Goal: Find contact information: Find contact information

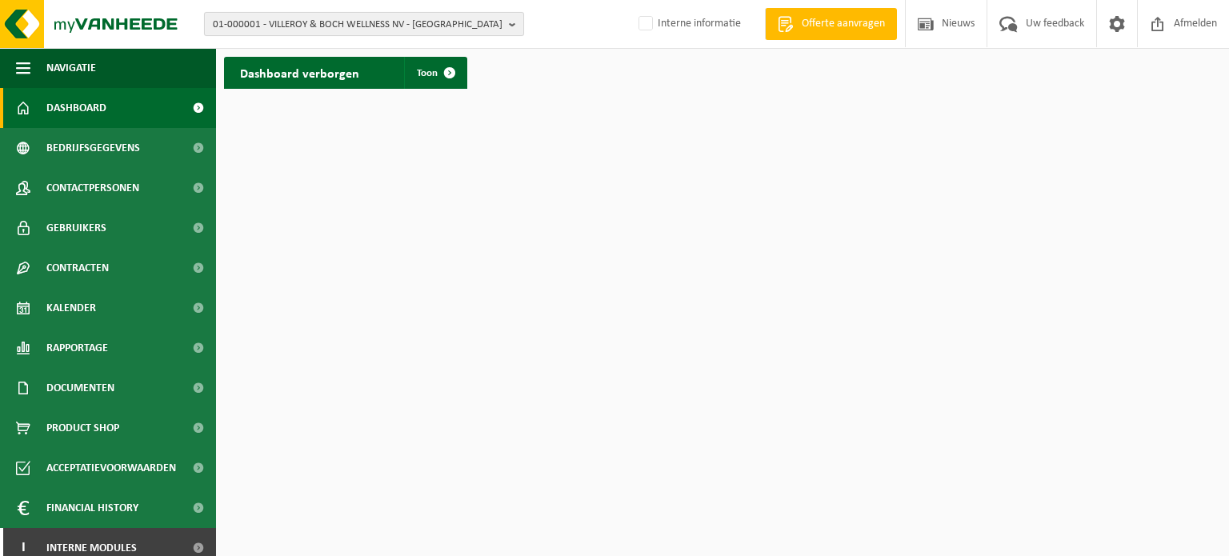
click at [382, 32] on span "01-000001 - VILLEROY & BOCH WELLNESS NV - ROESELARE" at bounding box center [358, 25] width 290 height 24
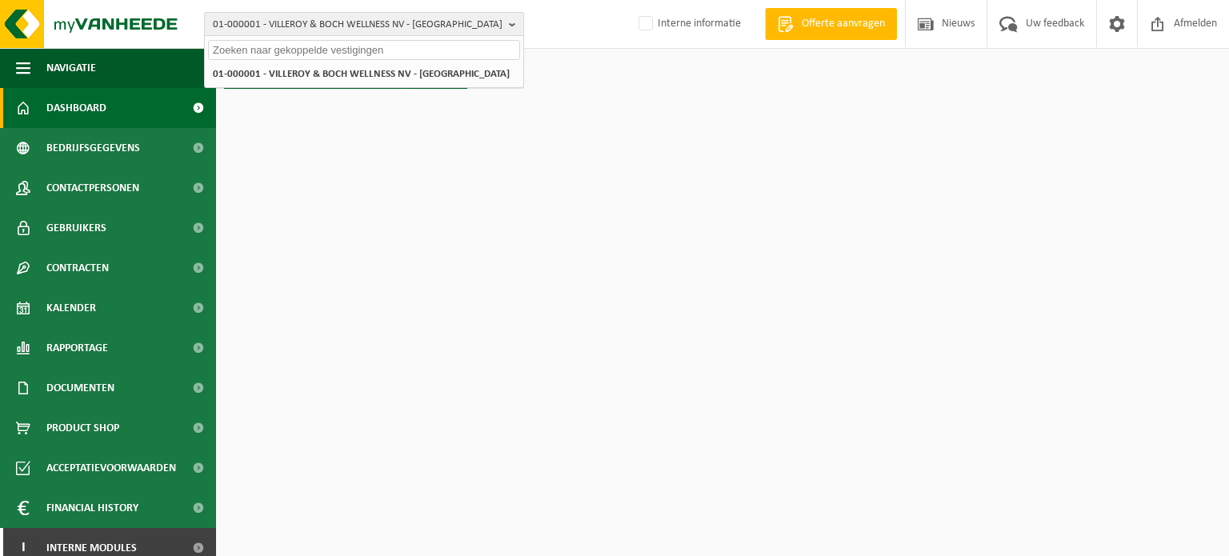
paste input "10-847882"
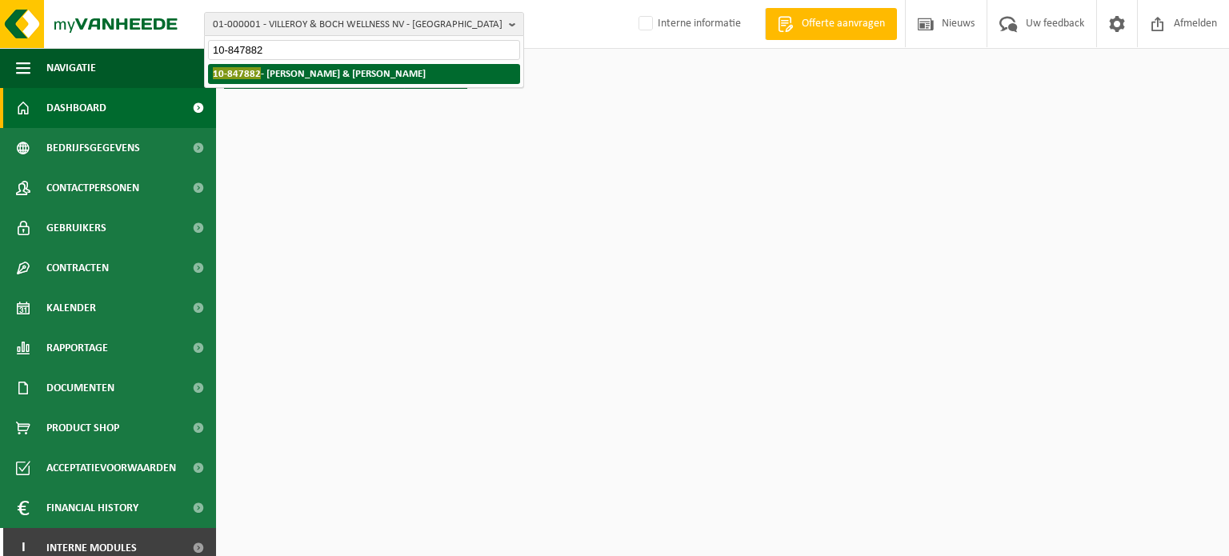
type input "10-847882"
click at [330, 78] on strong "10-847882 - CINDY & SANDY - WENDUINE" at bounding box center [319, 73] width 213 height 12
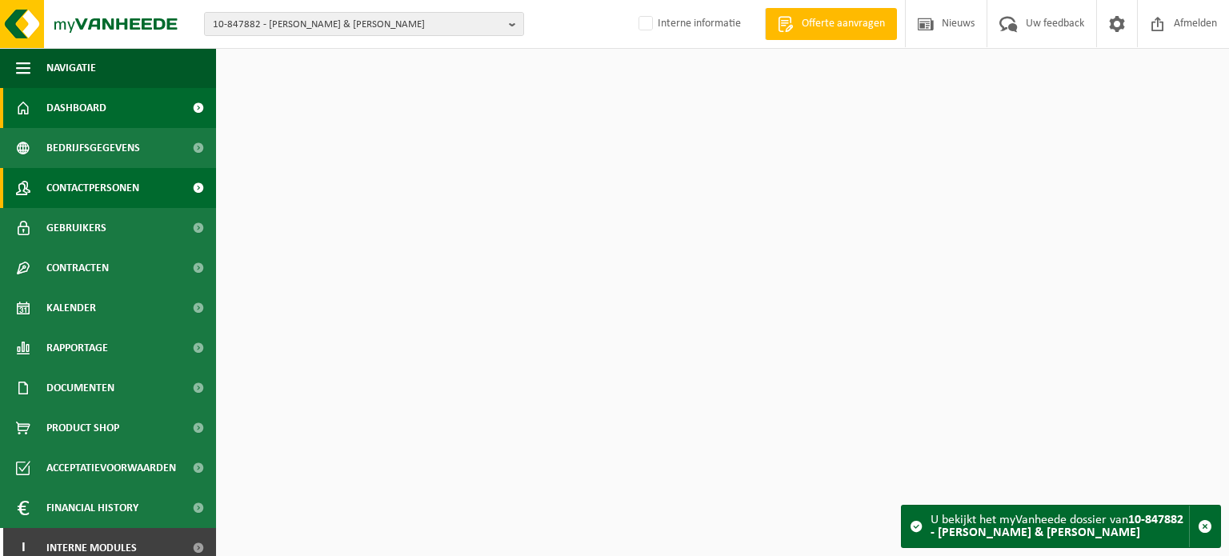
drag, startPoint x: 0, startPoint y: 0, endPoint x: 76, endPoint y: 188, distance: 202.9
click at [76, 188] on span "Contactpersonen" at bounding box center [92, 188] width 93 height 40
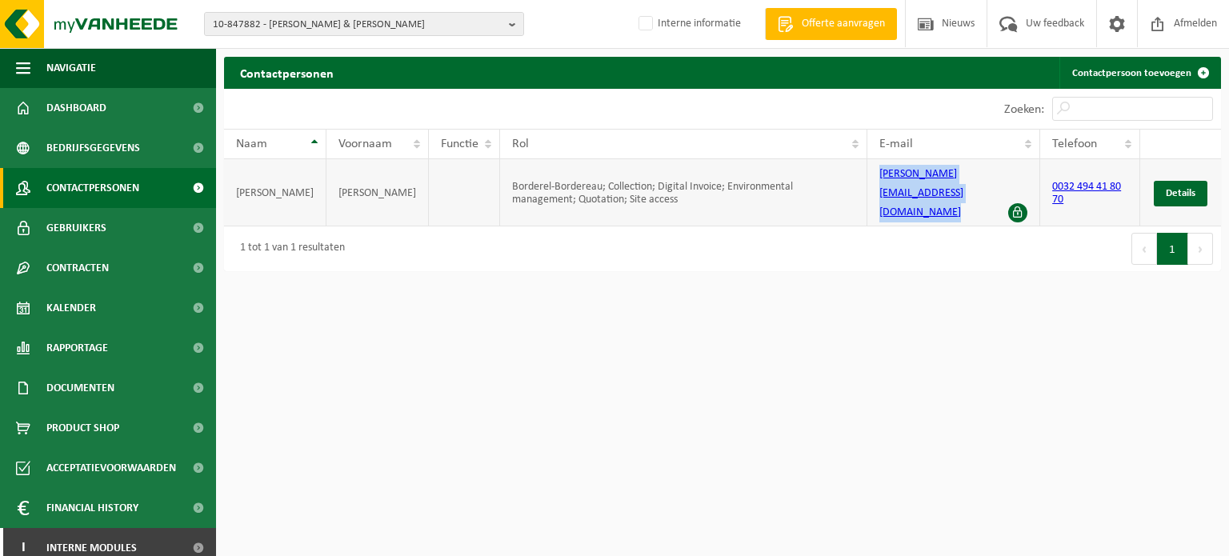
drag, startPoint x: 862, startPoint y: 185, endPoint x: 1015, endPoint y: 172, distance: 153.4
click at [1015, 172] on td "cindy.van.damme@telenet.be" at bounding box center [954, 192] width 173 height 67
copy link "cindy.van.damme@telenet.be"
click at [761, 275] on html "10-847882 - CINDY & SANDY - WENDUINE 10-847882 - CINDY & SANDY - WENDUINE Inter…" at bounding box center [614, 278] width 1229 height 556
click at [384, 28] on span "10-847882 - CINDY & SANDY - WENDUINE" at bounding box center [358, 25] width 290 height 24
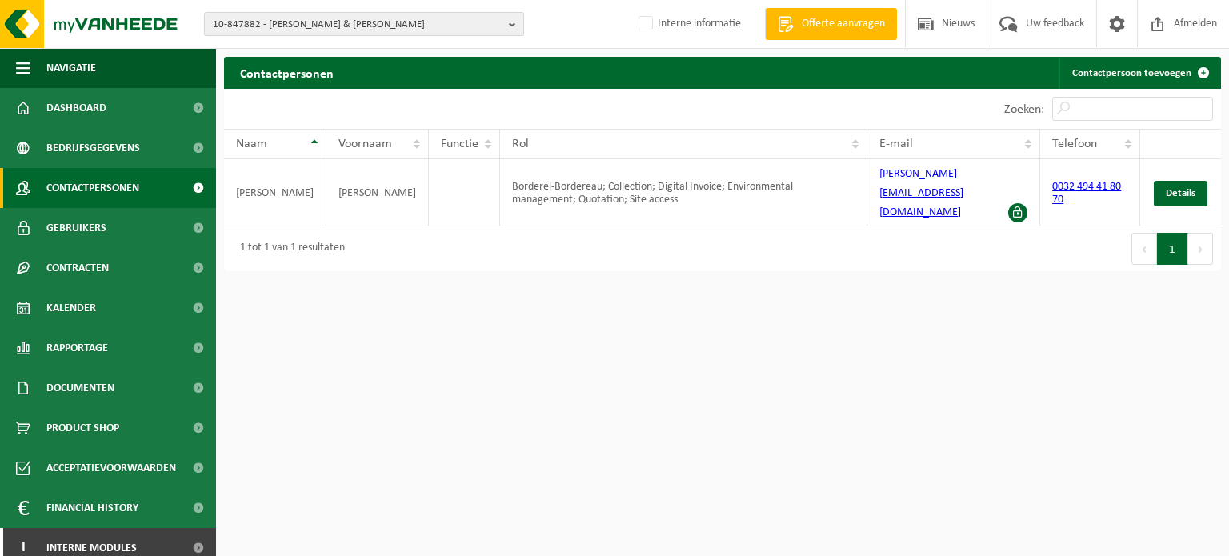
paste input "10-847620"
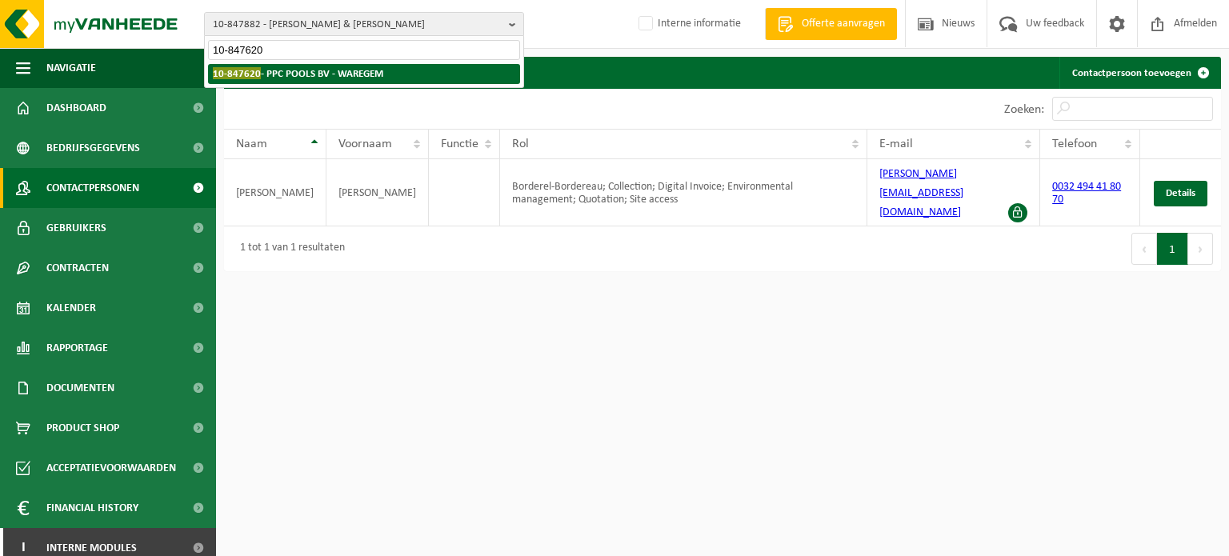
type input "10-847620"
click at [353, 73] on strong "10-847620 - PPC POOLS BV - WAREGEM" at bounding box center [298, 73] width 170 height 12
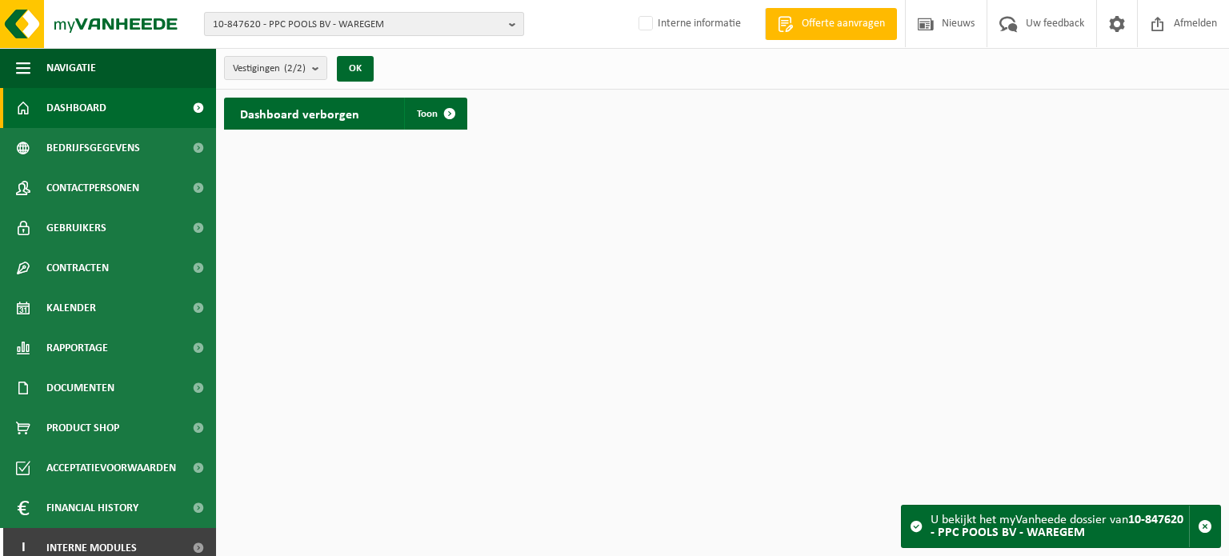
click at [328, 23] on span "10-847620 - PPC POOLS BV - WAREGEM" at bounding box center [358, 25] width 290 height 24
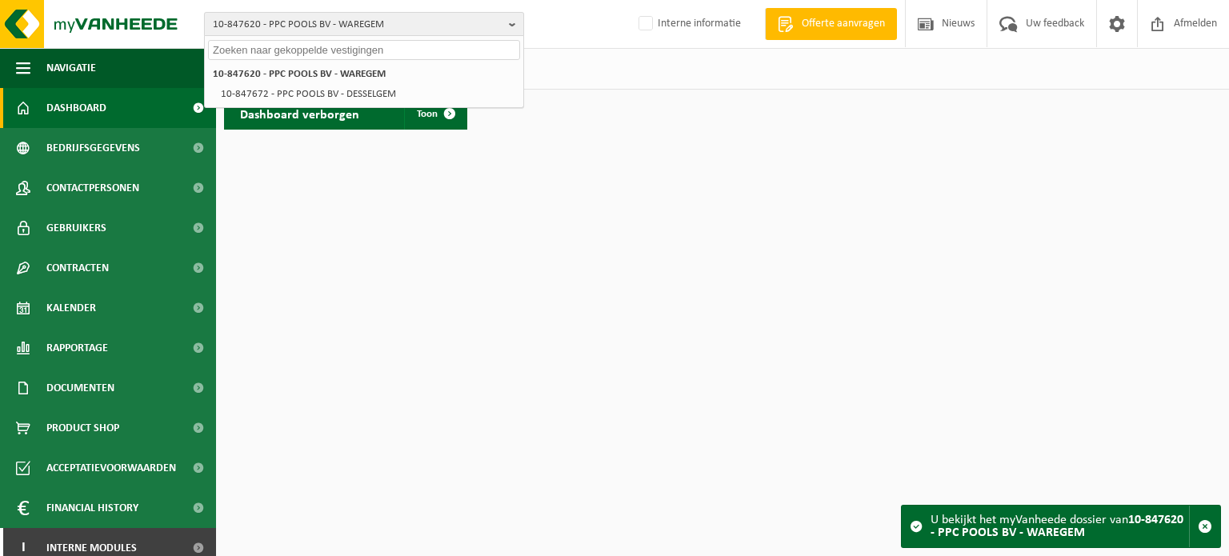
paste input "01-902885"
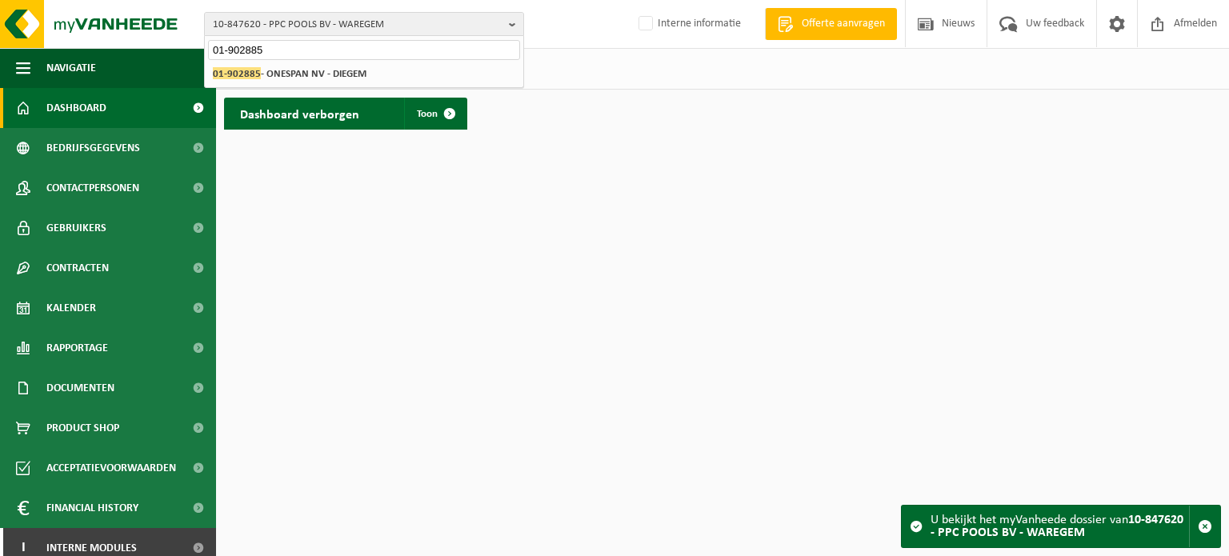
type input "01-902885"
click at [303, 62] on div "10-847620 - PPC POOLS BV - WAREGEM 10-847672 - PPC POOLS BV - DESSELGEM 01-9028…" at bounding box center [364, 74] width 319 height 26
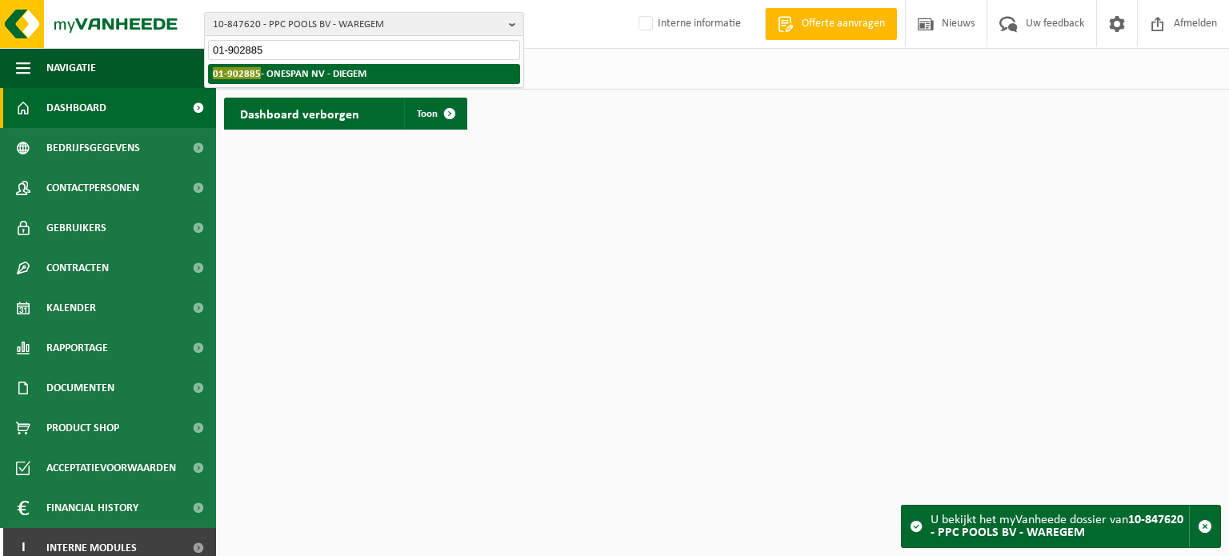
click at [300, 73] on strong "01-902885 - ONESPAN NV - DIEGEM" at bounding box center [290, 73] width 154 height 12
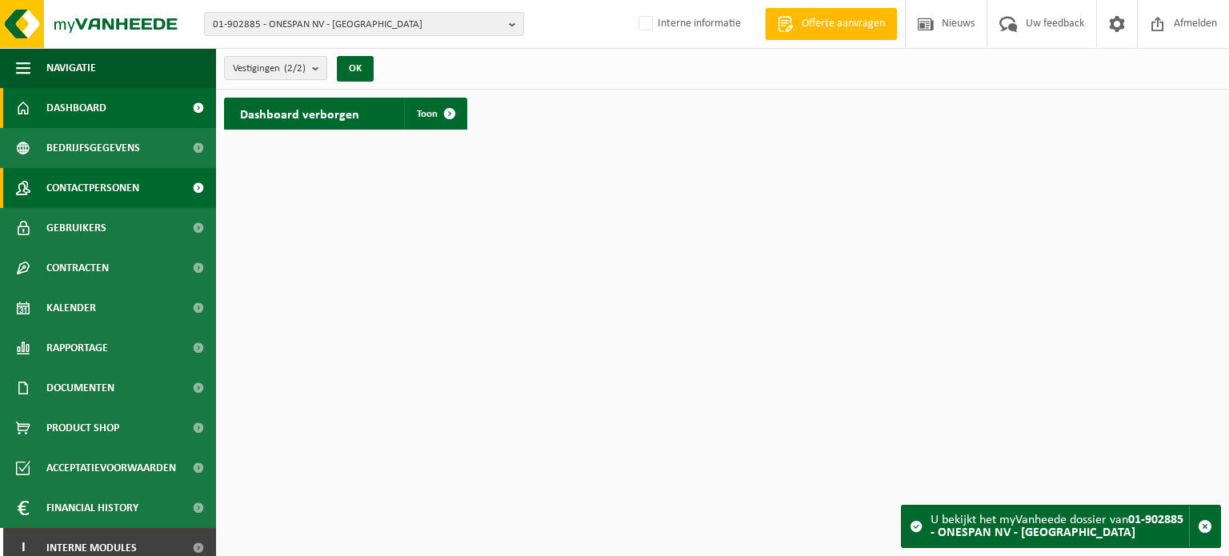
click at [67, 189] on span "Contactpersonen" at bounding box center [92, 188] width 93 height 40
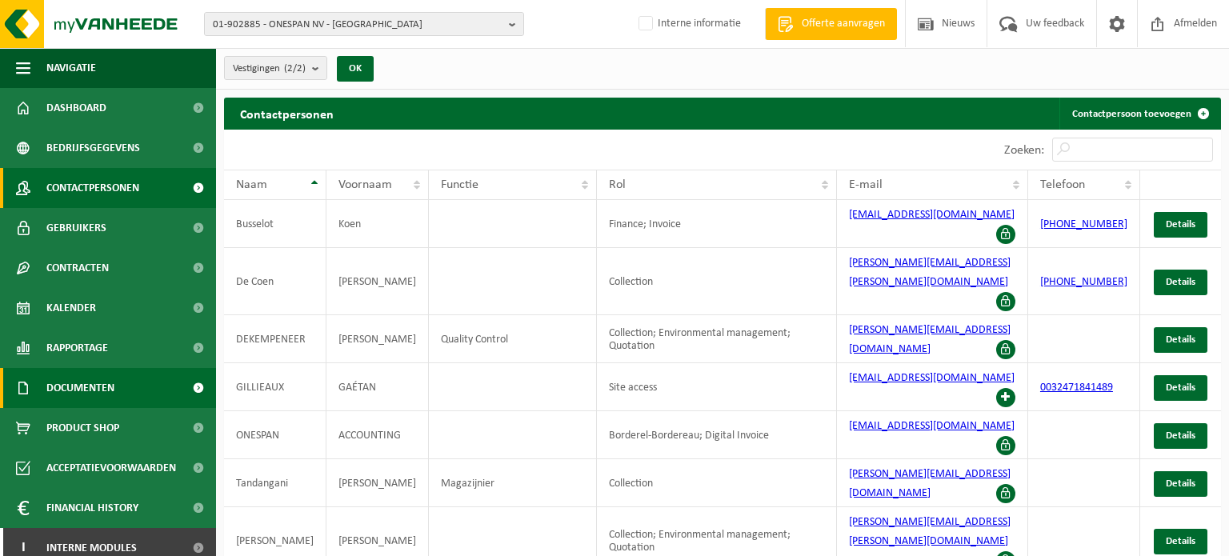
click at [73, 390] on span "Documenten" at bounding box center [80, 388] width 68 height 40
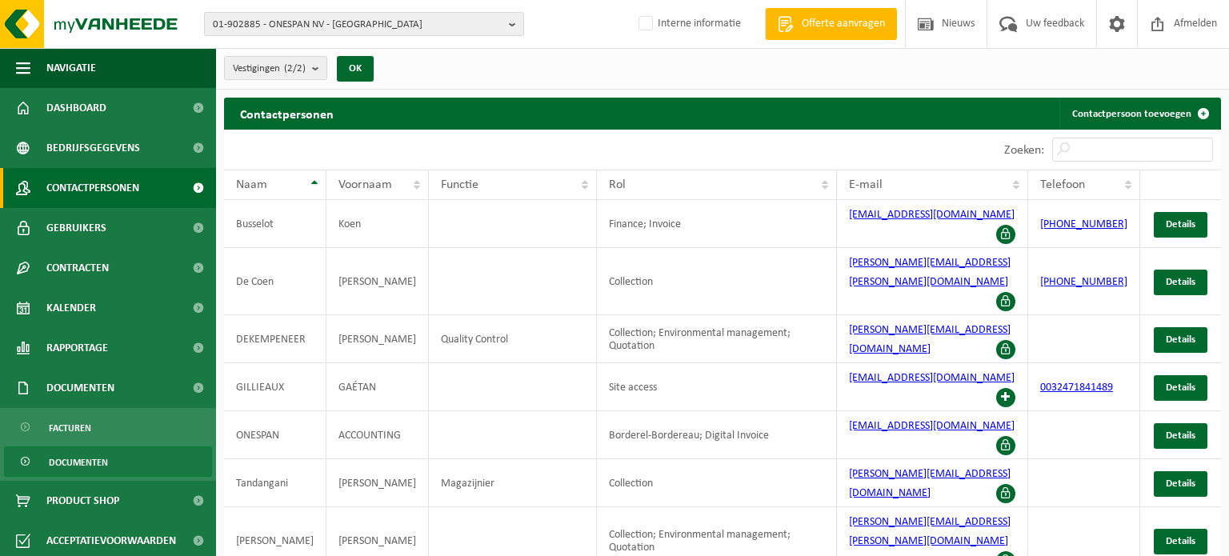
click at [92, 463] on span "Documenten" at bounding box center [78, 462] width 59 height 30
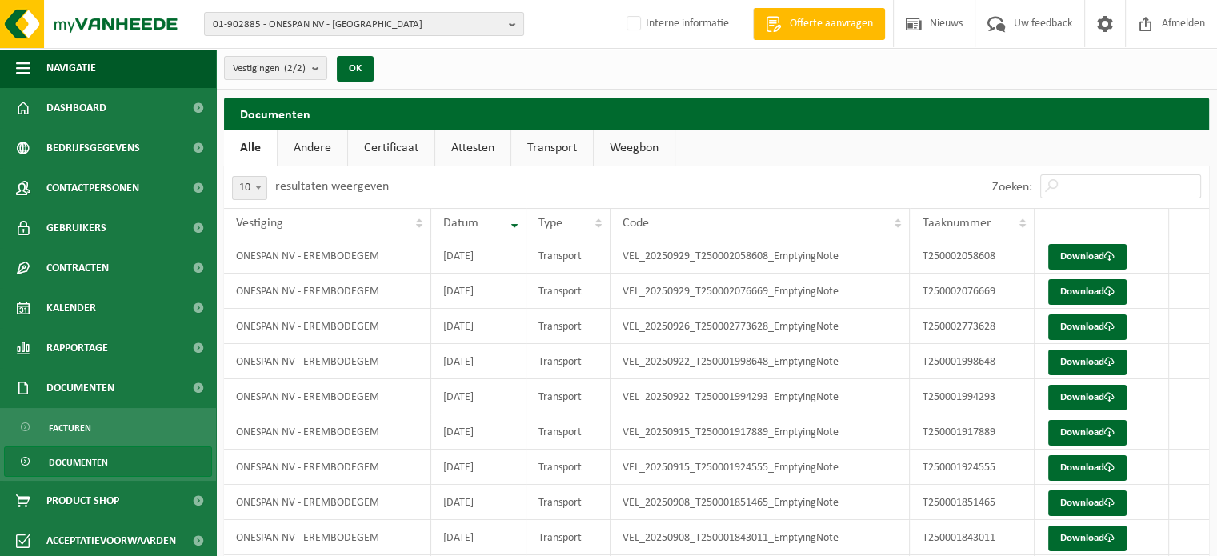
click at [385, 137] on link "Certificaat" at bounding box center [391, 148] width 86 height 37
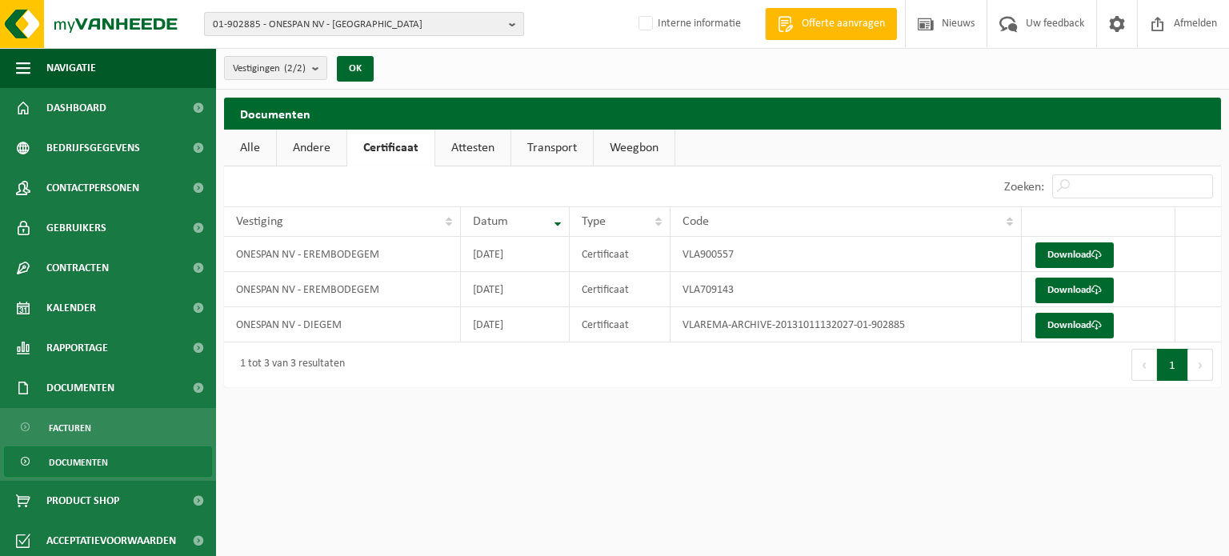
click at [374, 24] on span "01-902885 - ONESPAN NV - DIEGEM" at bounding box center [358, 25] width 290 height 24
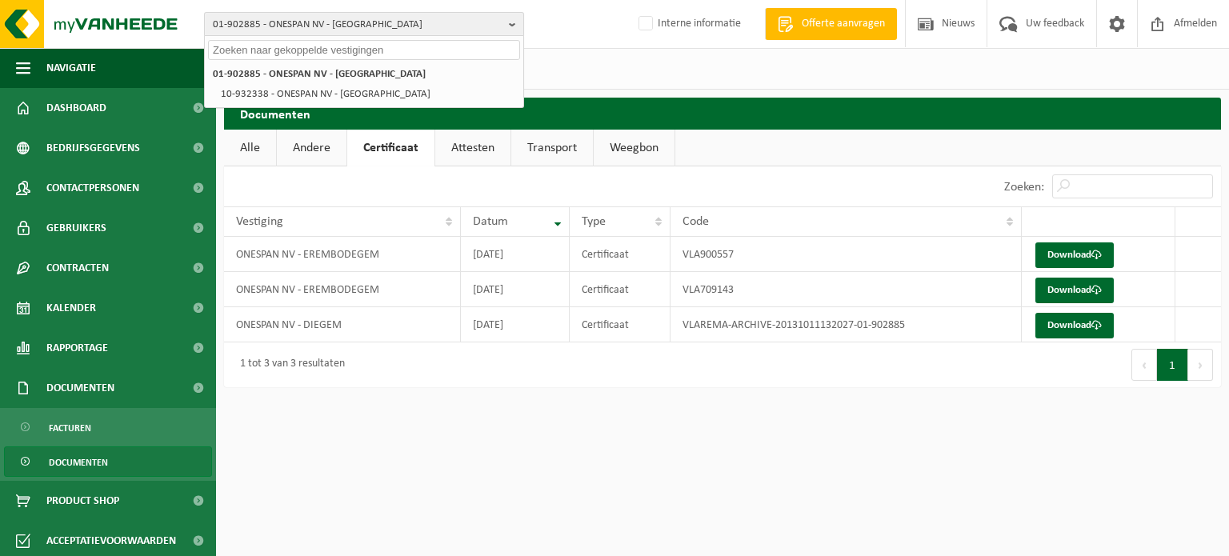
click at [372, 23] on span "01-902885 - ONESPAN NV - DIEGEM" at bounding box center [358, 25] width 290 height 24
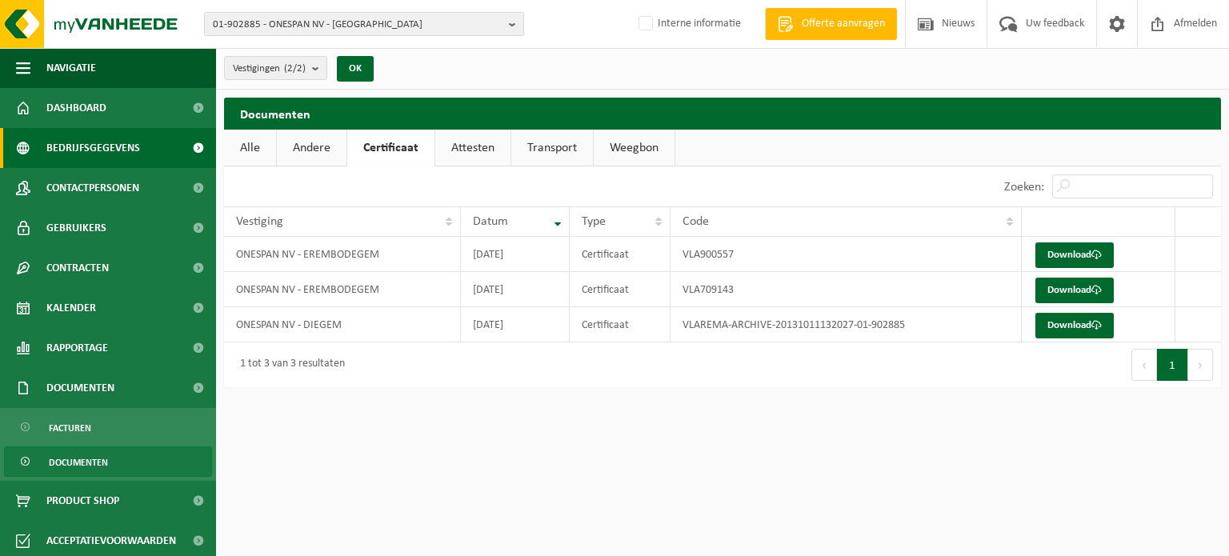
click at [121, 159] on span "Bedrijfsgegevens" at bounding box center [93, 148] width 94 height 40
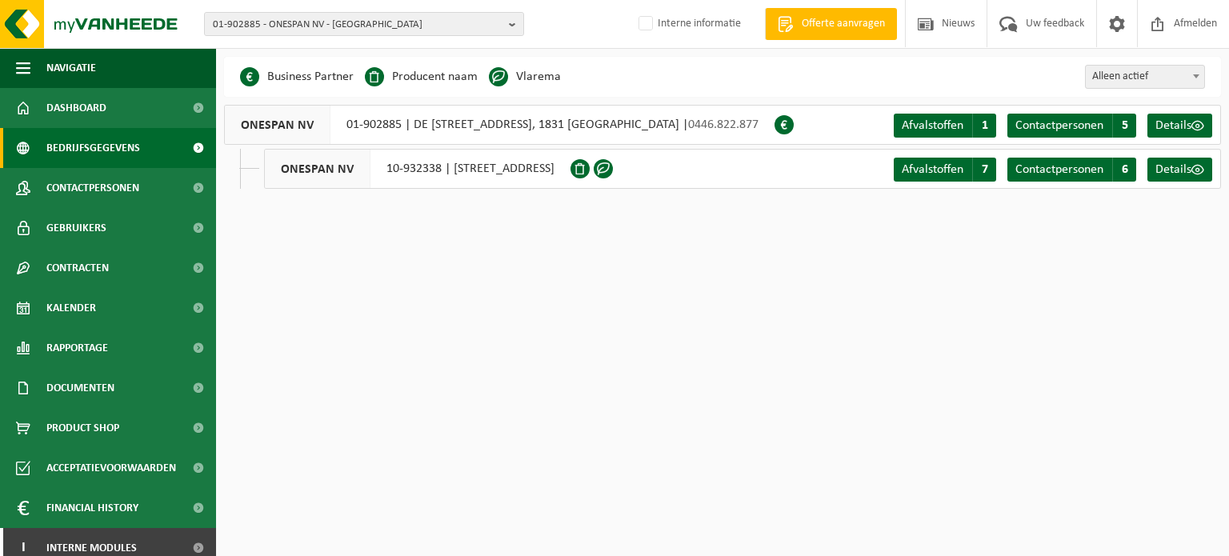
click at [512, 123] on div "ONESPAN NV 01-902885 | DE KLEETLAAN 12A, 1831 DIEGEM | 0446.822.877" at bounding box center [499, 125] width 551 height 40
click at [125, 182] on span "Contactpersonen" at bounding box center [92, 188] width 93 height 40
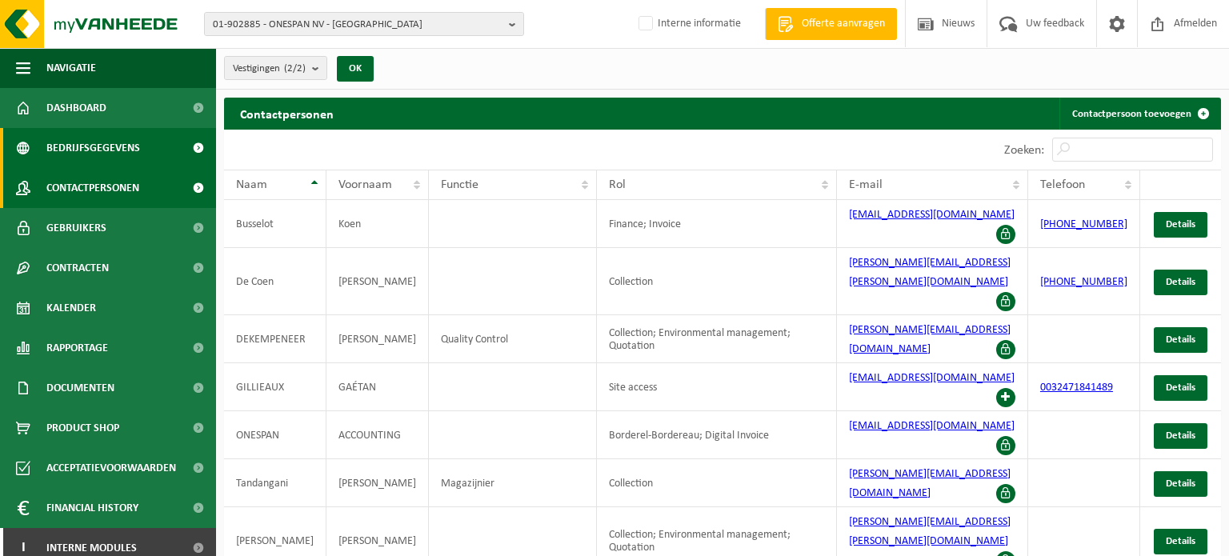
click at [79, 142] on span "Bedrijfsgegevens" at bounding box center [93, 148] width 94 height 40
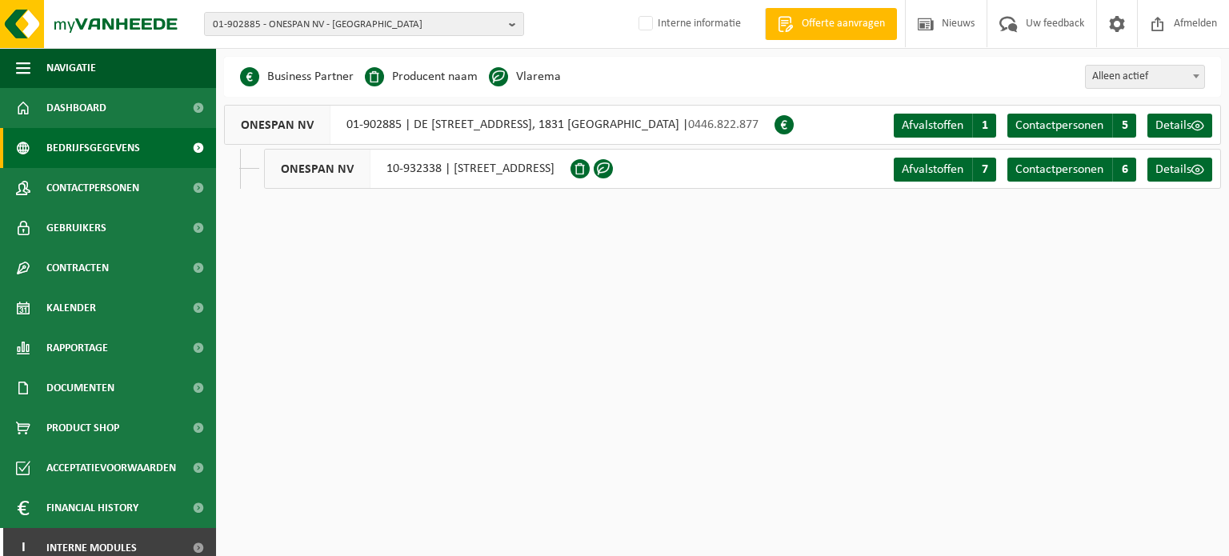
click at [544, 471] on html "01-902885 - ONESPAN NV - DIEGEM 01-902885 - ONESPAN NV - DIEGEM 10-932338 - ONE…" at bounding box center [614, 278] width 1229 height 556
drag, startPoint x: 341, startPoint y: 130, endPoint x: 399, endPoint y: 124, distance: 58.8
click at [399, 124] on div "ONESPAN NV 01-902885 | DE [STREET_ADDRESS], 1831 DIEGEM | 0446.822.877" at bounding box center [499, 125] width 551 height 40
copy div "01-902885"
drag, startPoint x: 413, startPoint y: 277, endPoint x: 423, endPoint y: 247, distance: 31.1
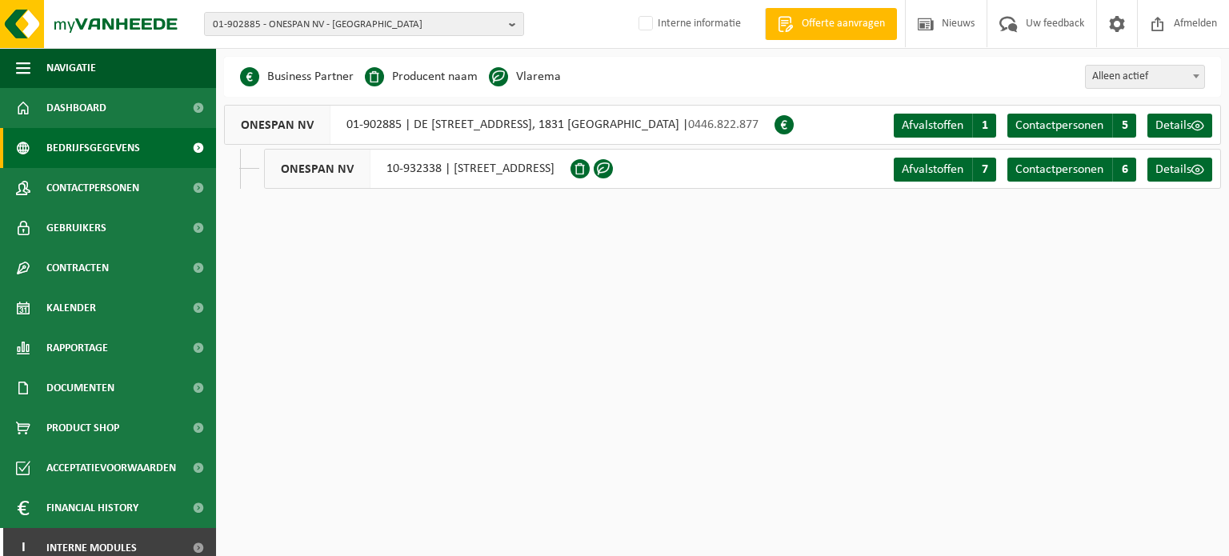
click at [413, 278] on html "01-902885 - ONESPAN NV - DIEGEM 01-902885 - ONESPAN NV - DIEGEM 10-932338 - ONE…" at bounding box center [614, 278] width 1229 height 556
click at [439, 178] on div "ONESPAN NV 10-932338 | NACHTEGAALSTRAAT 10 Unit 3, 9320 EREMBODEGEM" at bounding box center [417, 169] width 307 height 40
drag, startPoint x: 335, startPoint y: 128, endPoint x: 399, endPoint y: 127, distance: 64.0
click at [399, 127] on div "ONESPAN NV 01-902885 | DE KLEETLAAN 12A, 1831 DIEGEM | 0446.822.877" at bounding box center [499, 125] width 551 height 40
copy div "01-902885"
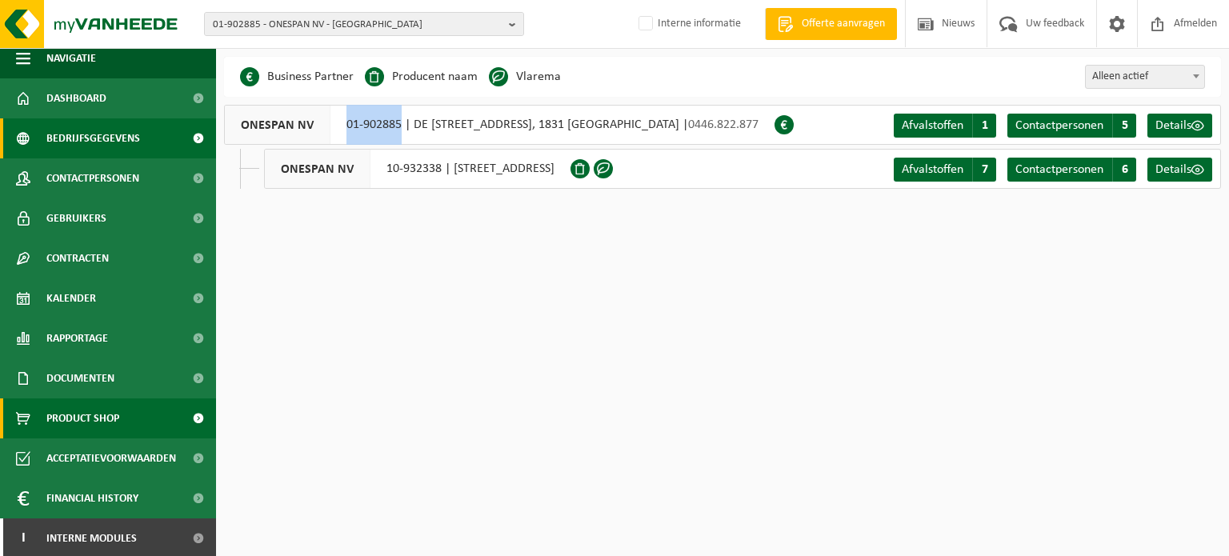
scroll to position [12, 0]
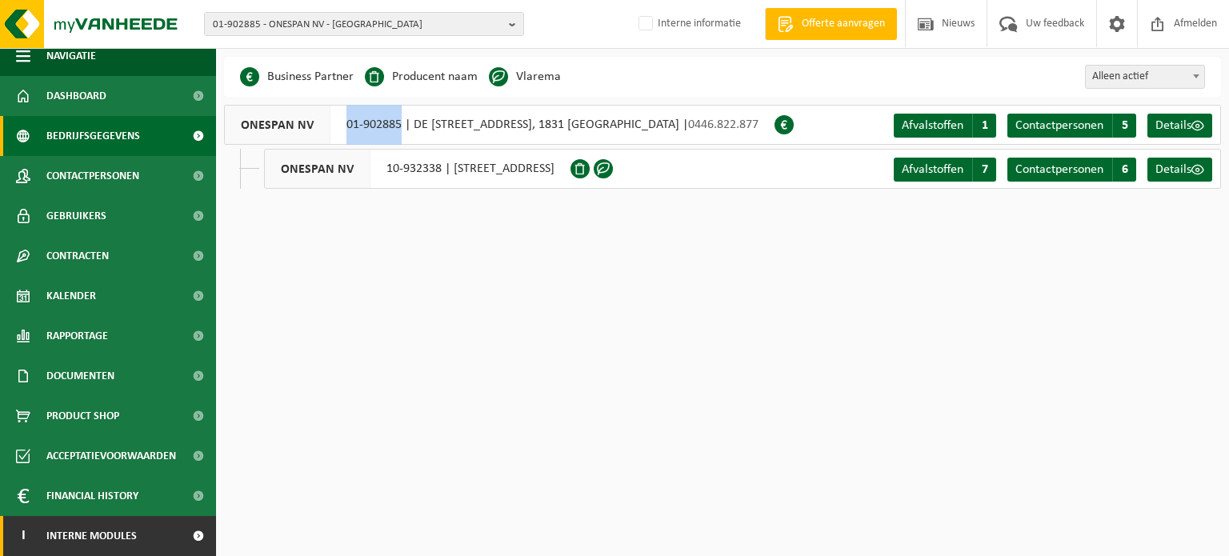
click at [124, 551] on span "Interne modules" at bounding box center [91, 536] width 90 height 40
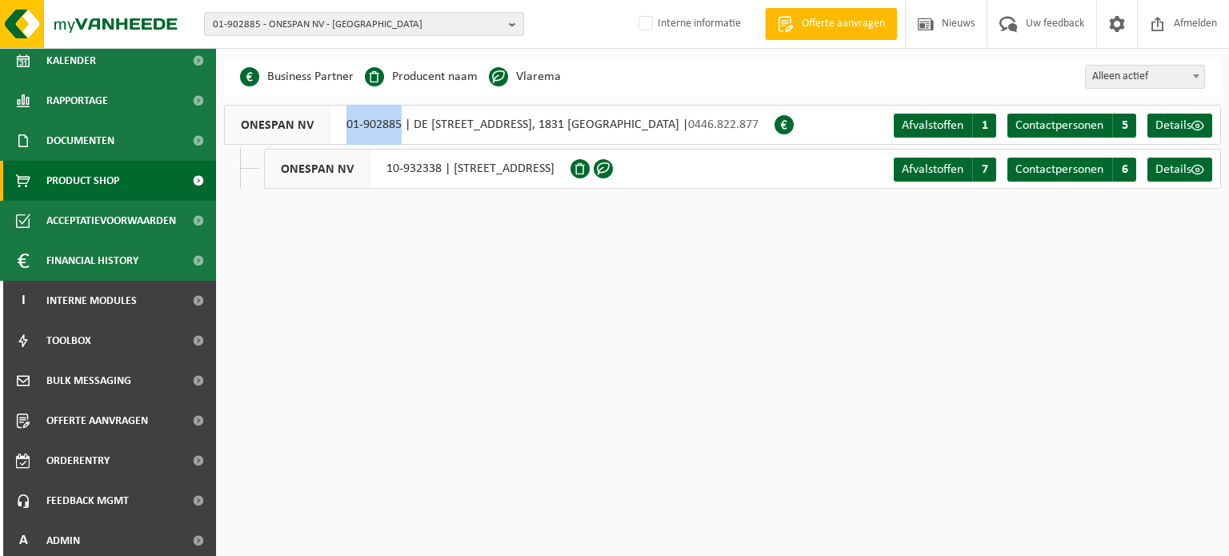
scroll to position [252, 0]
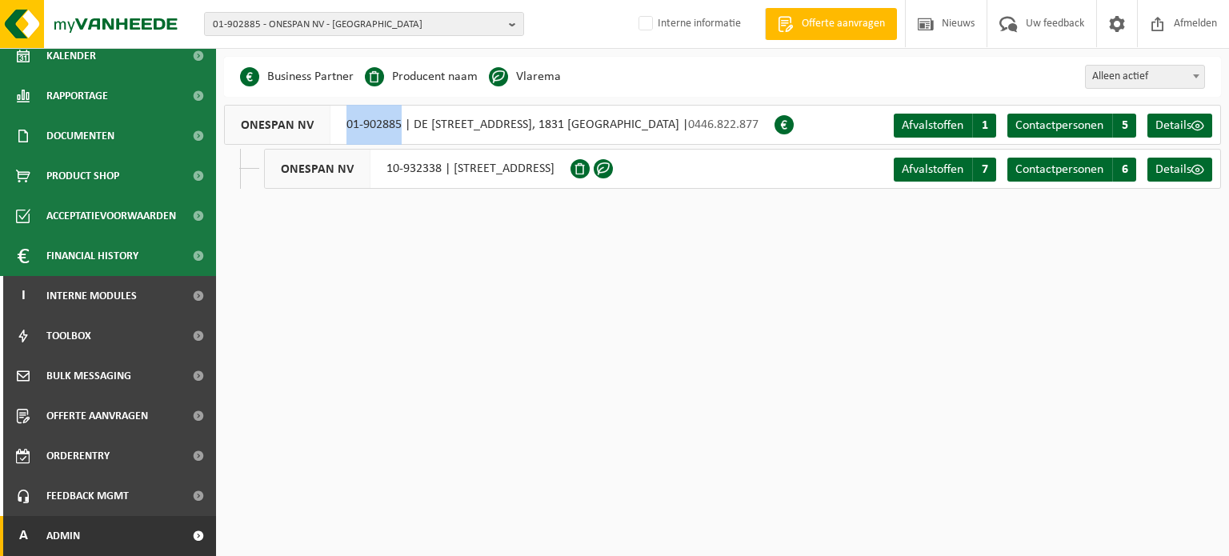
click at [82, 526] on link "A Admin" at bounding box center [108, 536] width 216 height 40
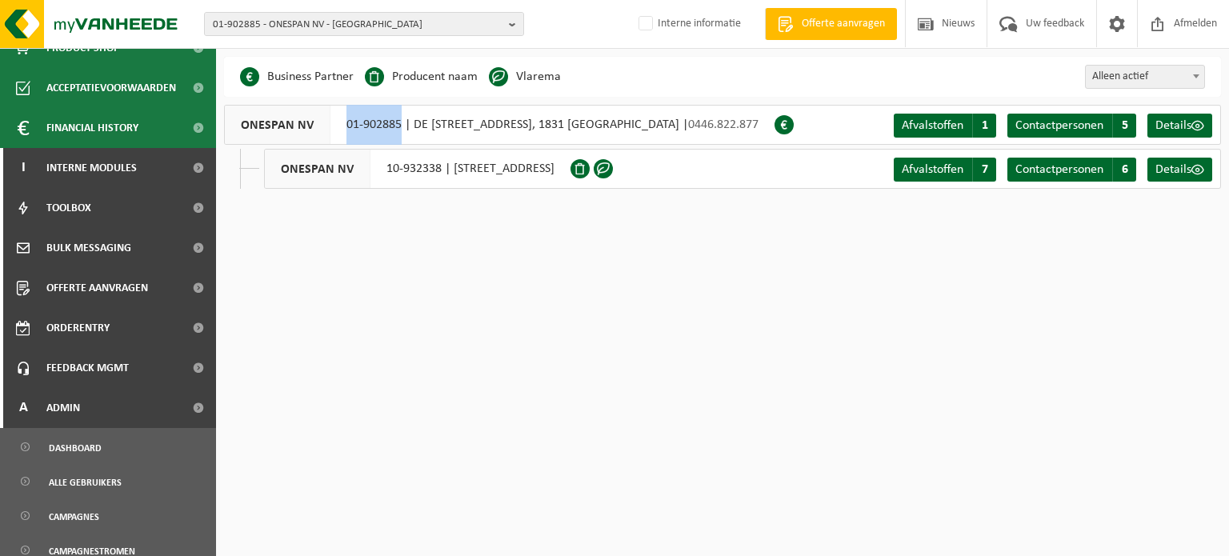
scroll to position [692, 0]
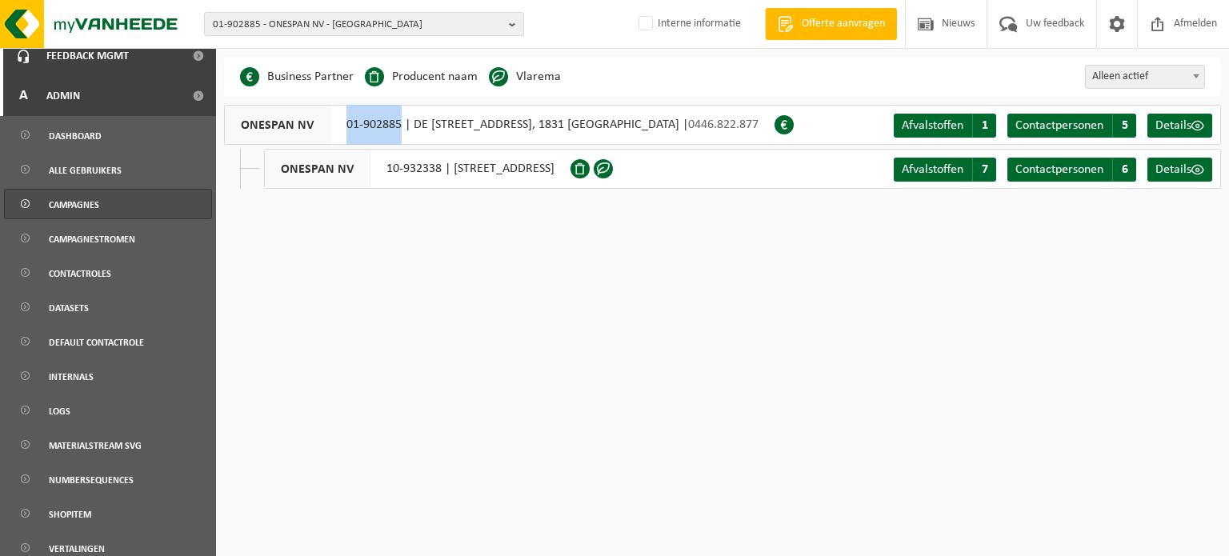
click at [70, 195] on span "Campagnes" at bounding box center [74, 205] width 50 height 30
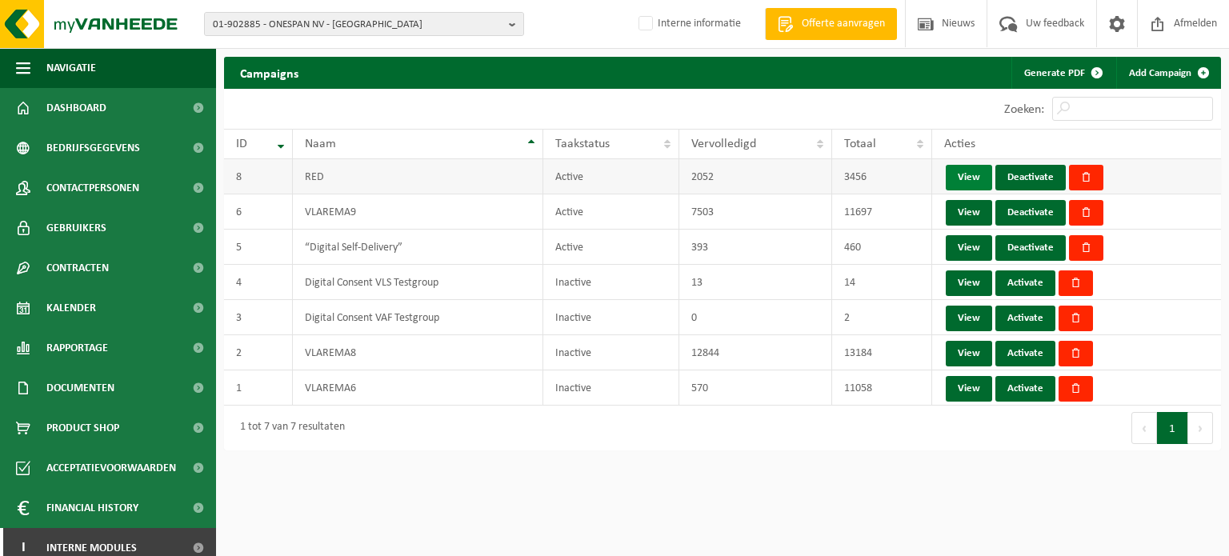
click at [973, 183] on link "View" at bounding box center [969, 178] width 46 height 26
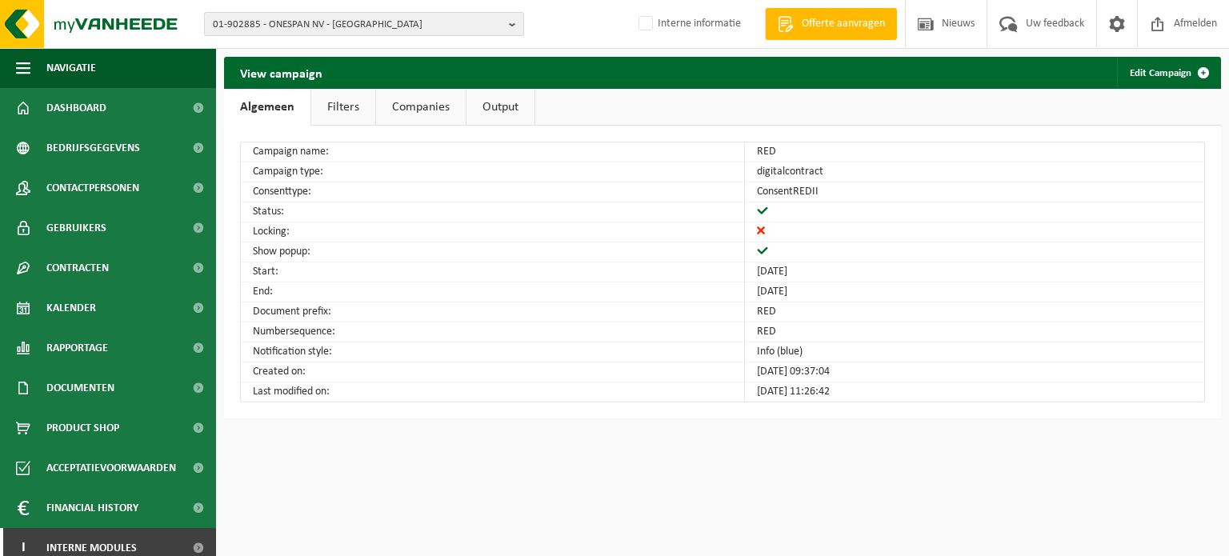
click at [426, 108] on link "Companies" at bounding box center [421, 107] width 90 height 37
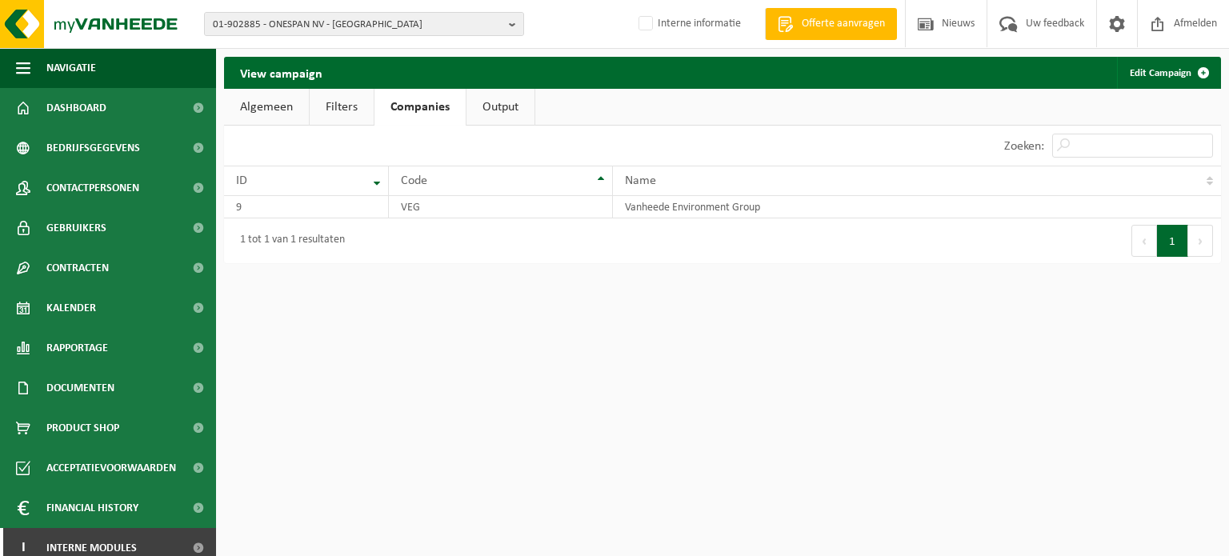
click at [571, 400] on html "01-902885 - ONESPAN NV - DIEGEM 01-902885 - ONESPAN NV - DIEGEM 10-932338 - ONE…" at bounding box center [614, 278] width 1229 height 556
click at [533, 198] on td "VEG" at bounding box center [500, 207] width 223 height 22
click at [768, 210] on td "Vanheede Environment Group" at bounding box center [917, 207] width 608 height 22
click at [492, 114] on link "Output" at bounding box center [501, 107] width 68 height 37
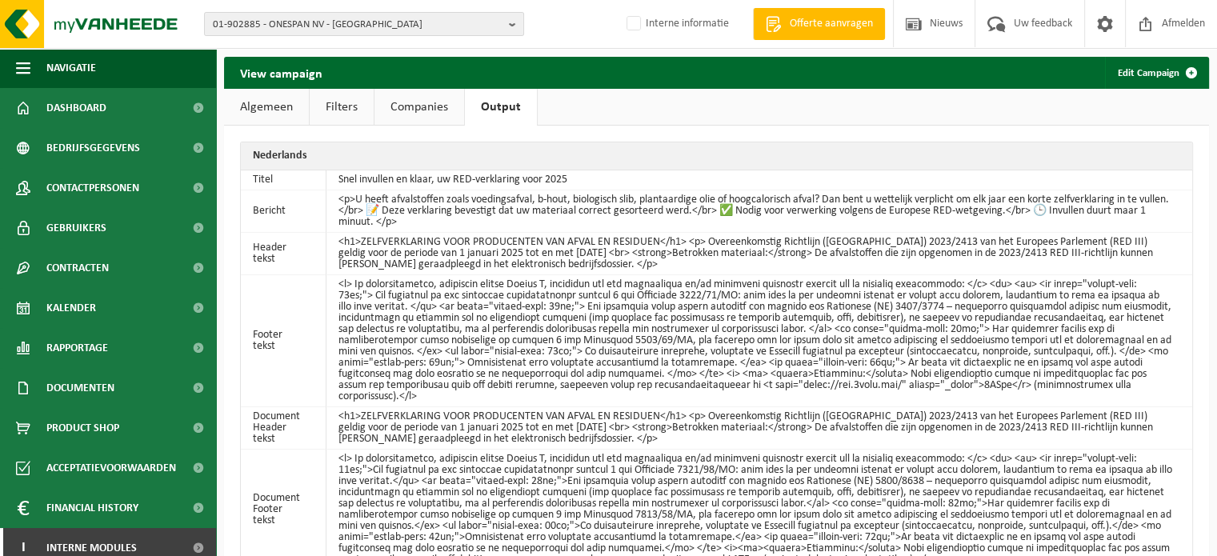
click at [349, 106] on link "Filters" at bounding box center [342, 107] width 64 height 37
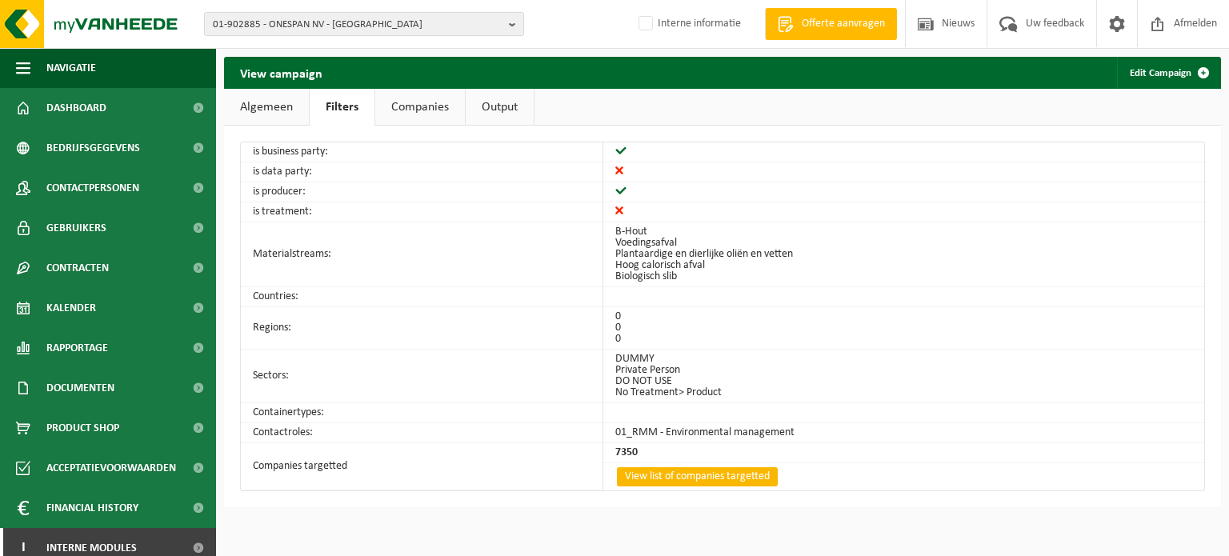
click at [755, 476] on link "View list of companies targetted" at bounding box center [697, 476] width 161 height 19
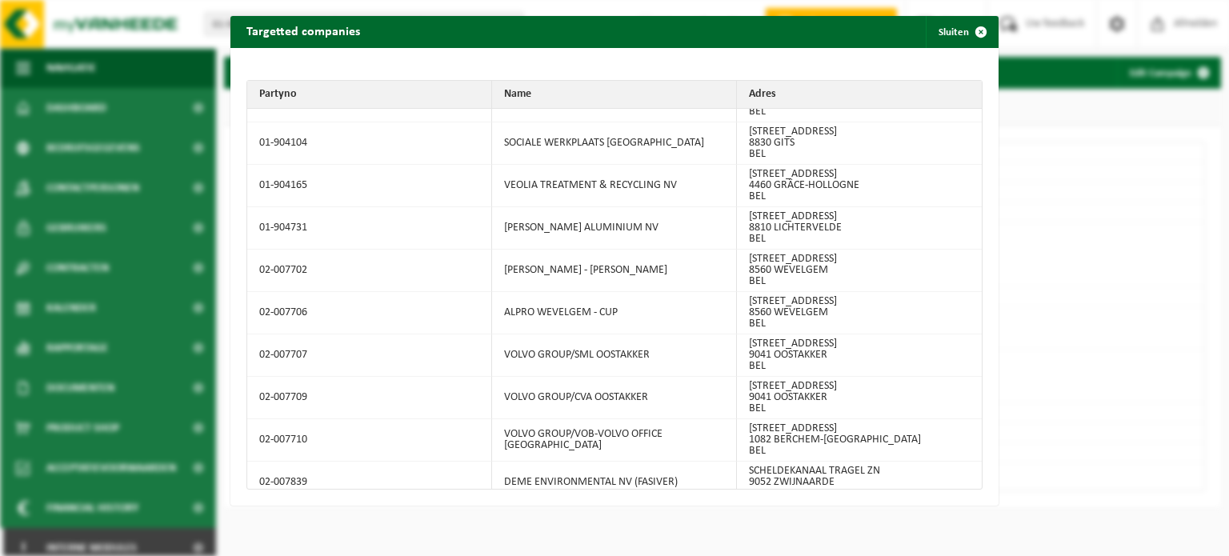
scroll to position [9326, 0]
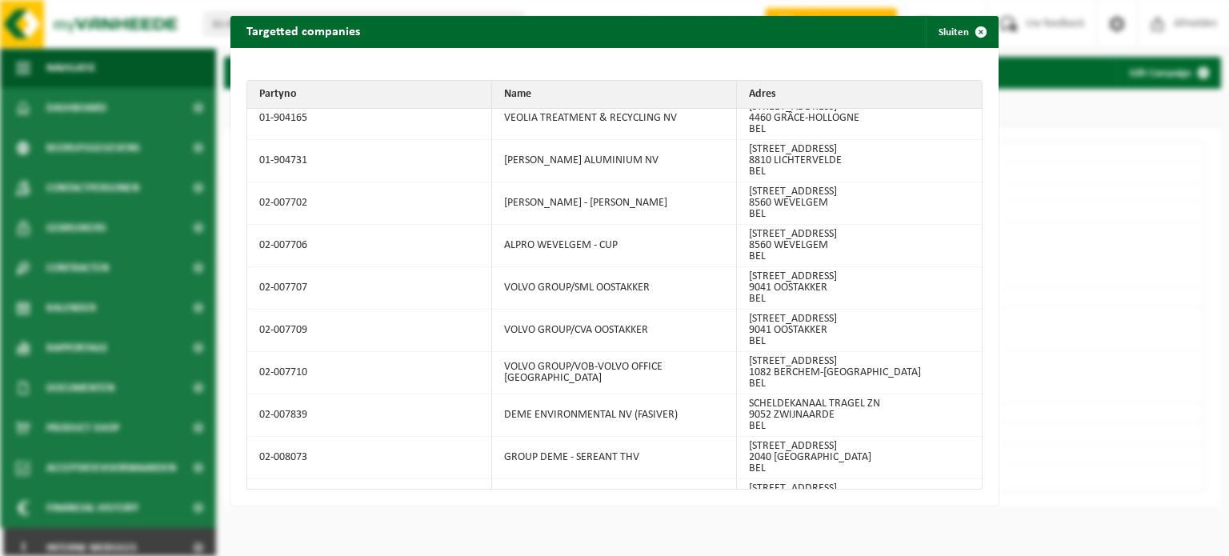
drag, startPoint x: 693, startPoint y: 34, endPoint x: 694, endPoint y: 13, distance: 21.6
click at [694, 13] on div "Targetted companies Sluiten Partyno Name Adres 01-000001 VILLEROY & BOCH WELLNE…" at bounding box center [614, 278] width 1229 height 556
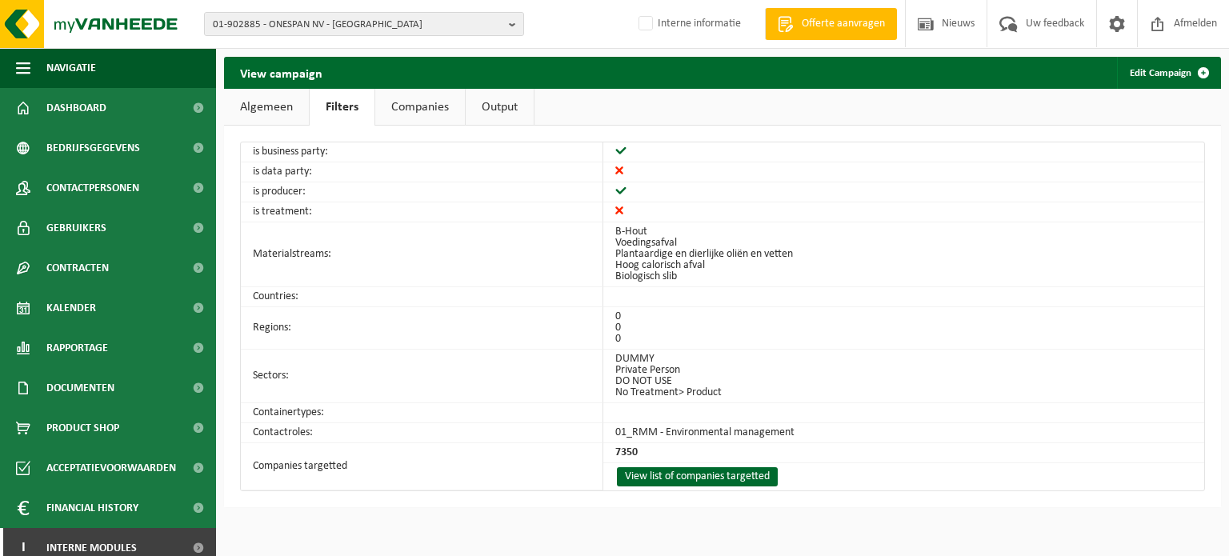
click at [1077, 371] on li "Private Person" at bounding box center [900, 370] width 569 height 11
click at [411, 102] on link "Companies" at bounding box center [420, 107] width 90 height 37
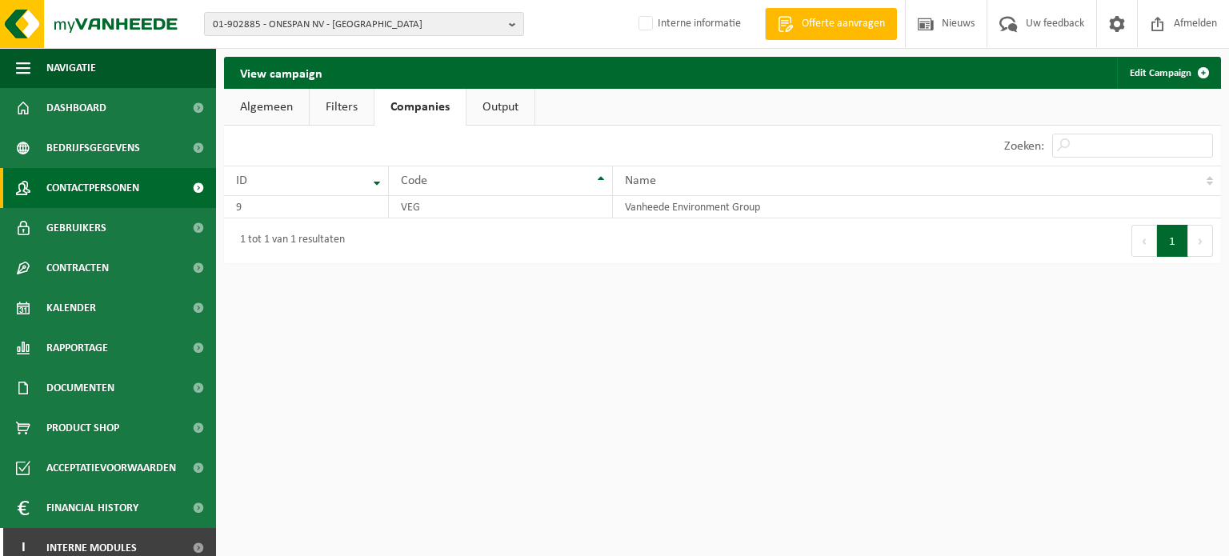
click at [85, 198] on span "Contactpersonen" at bounding box center [92, 188] width 93 height 40
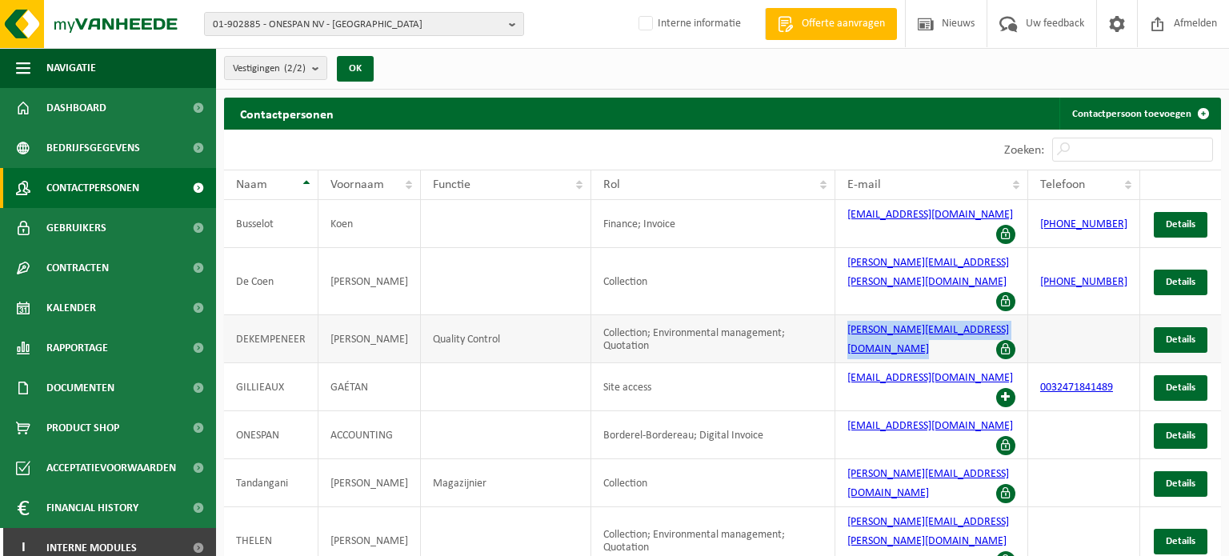
drag, startPoint x: 848, startPoint y: 295, endPoint x: 1021, endPoint y: 273, distance: 173.4
click at [1021, 315] on td "[PERSON_NAME][EMAIL_ADDRESS][DOMAIN_NAME]" at bounding box center [932, 339] width 193 height 48
copy link "[PERSON_NAME][EMAIL_ADDRESS][DOMAIN_NAME]"
click at [96, 211] on span "Gebruikers" at bounding box center [76, 228] width 60 height 40
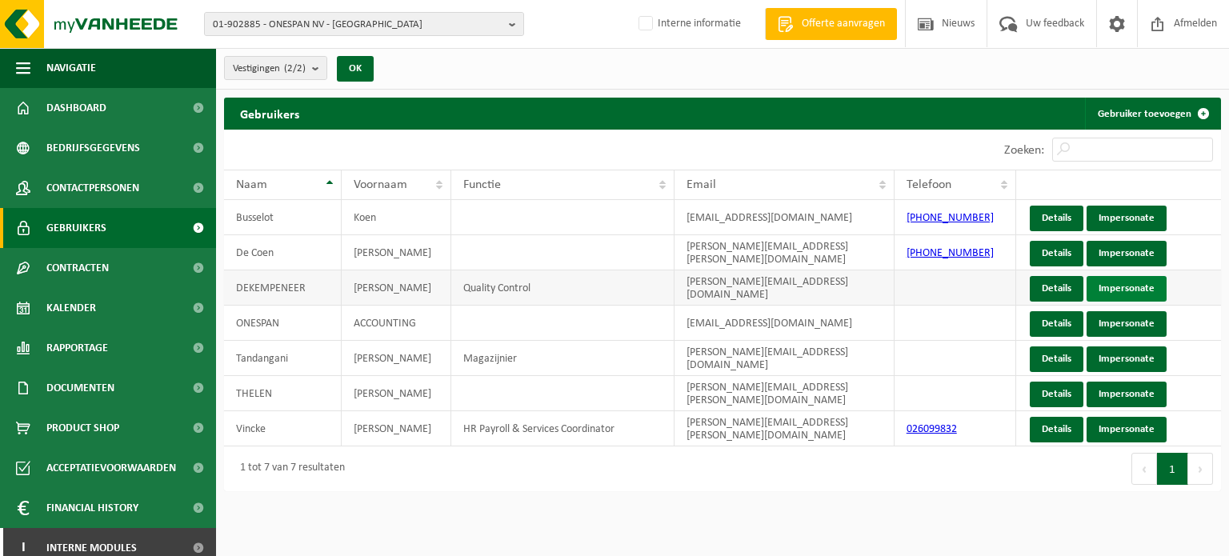
click at [1134, 287] on link "Impersonate" at bounding box center [1127, 289] width 80 height 26
click at [95, 26] on img at bounding box center [96, 24] width 192 height 48
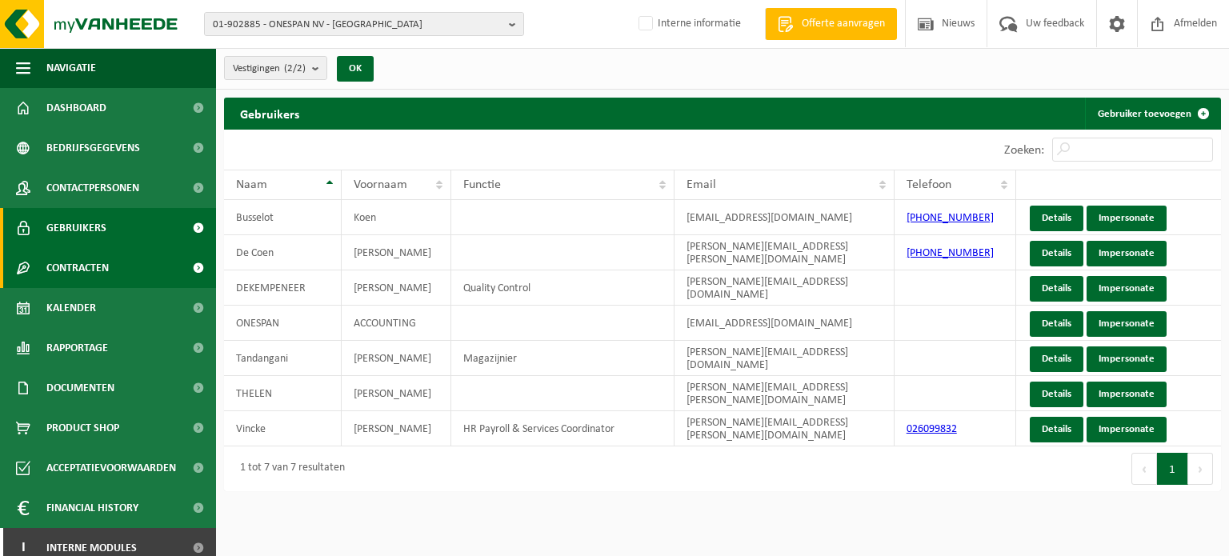
click at [92, 281] on span "Contracten" at bounding box center [77, 268] width 62 height 40
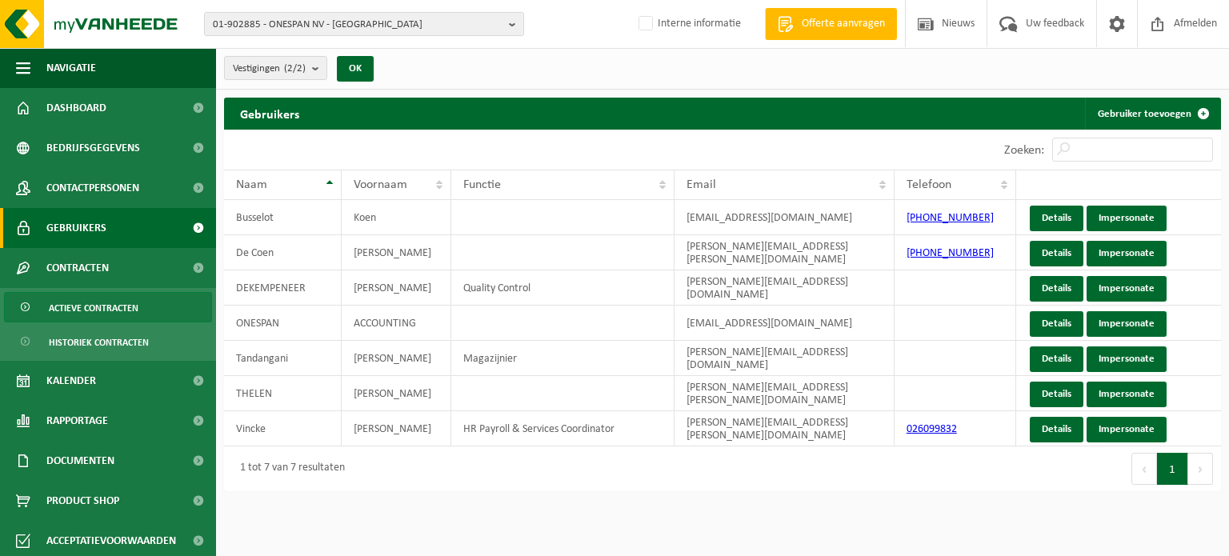
click at [70, 319] on span "Actieve contracten" at bounding box center [94, 308] width 90 height 30
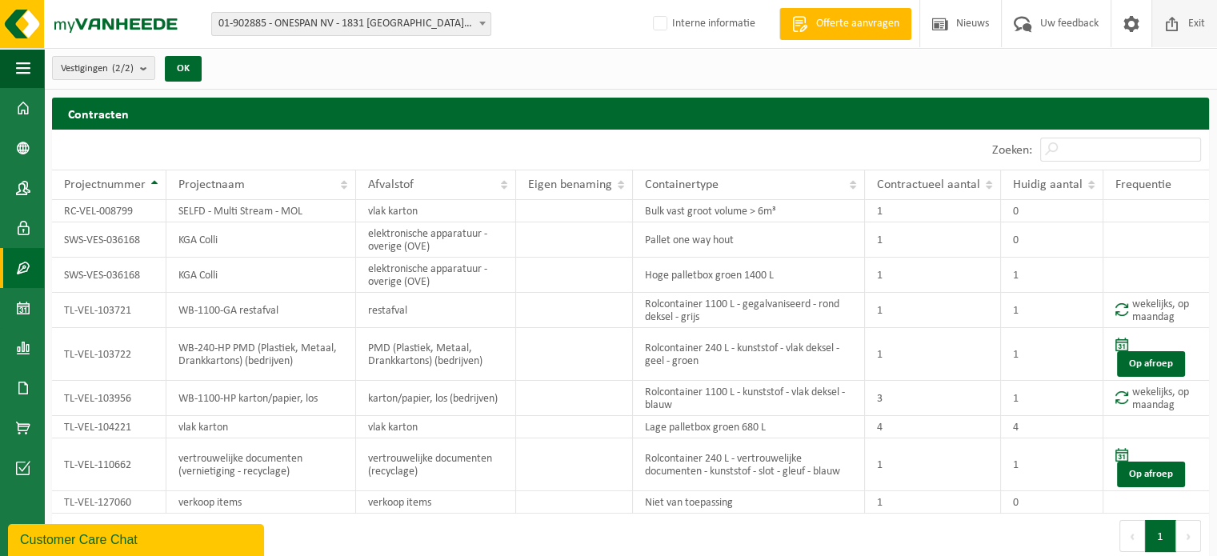
click at [1181, 7] on span at bounding box center [1173, 23] width 24 height 47
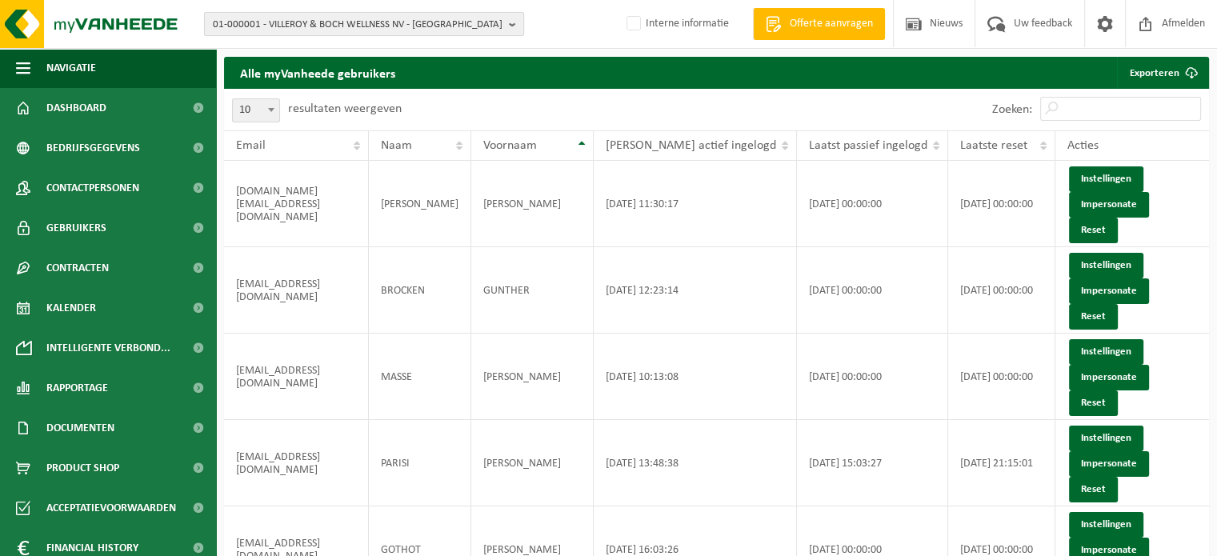
click at [235, 28] on span "01-000001 - VILLEROY & BOCH WELLNESS NV - [GEOGRAPHIC_DATA]" at bounding box center [358, 25] width 290 height 24
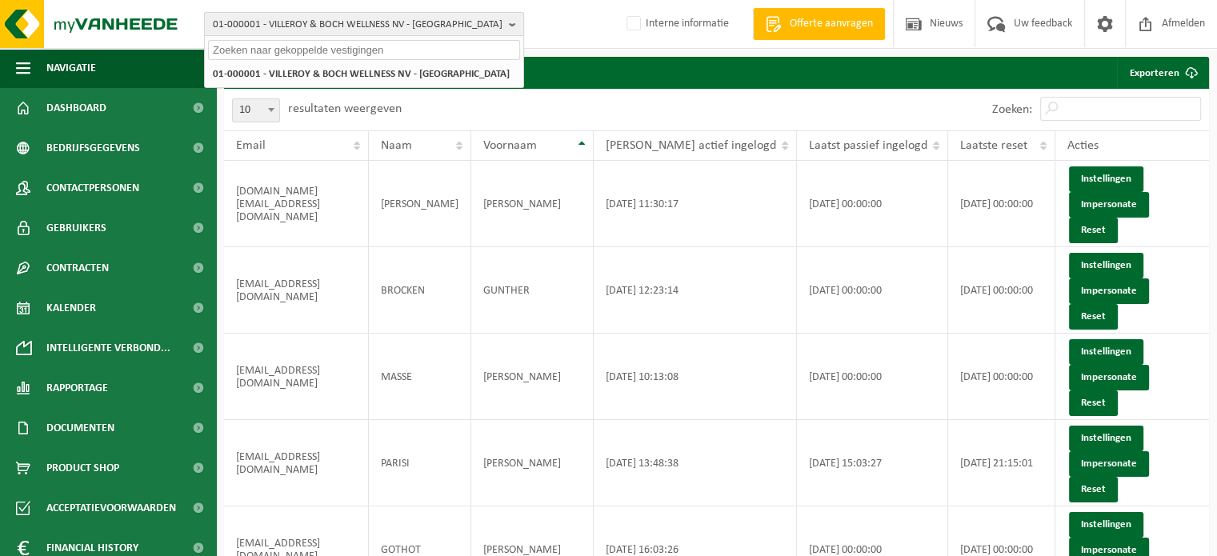
paste input "10-847620"
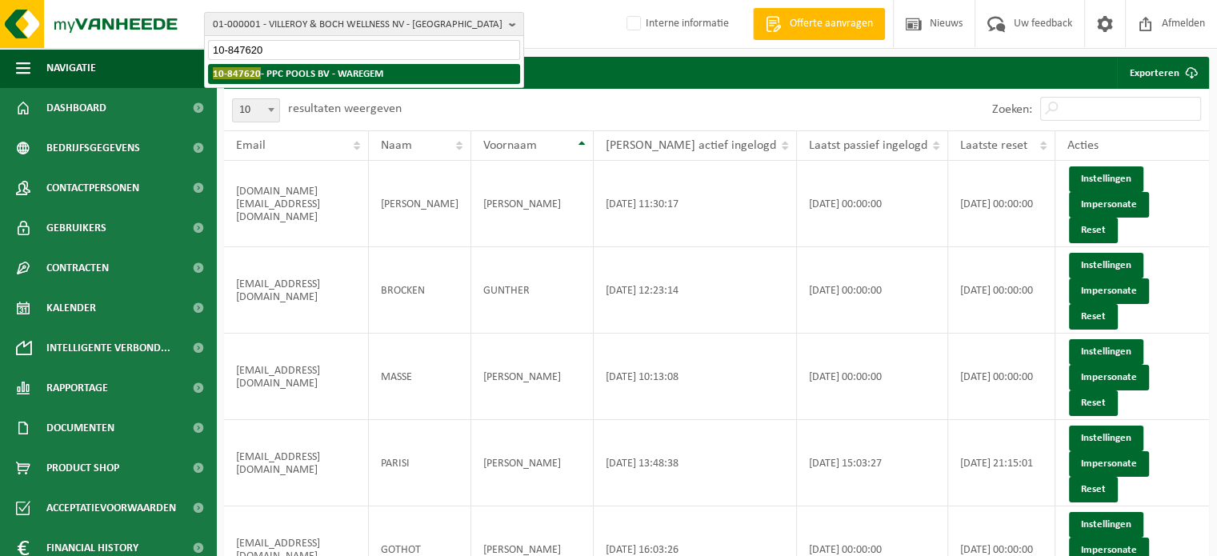
type input "10-847620"
click at [268, 73] on strong "10-847620 - PPC POOLS BV - WAREGEM" at bounding box center [298, 73] width 170 height 12
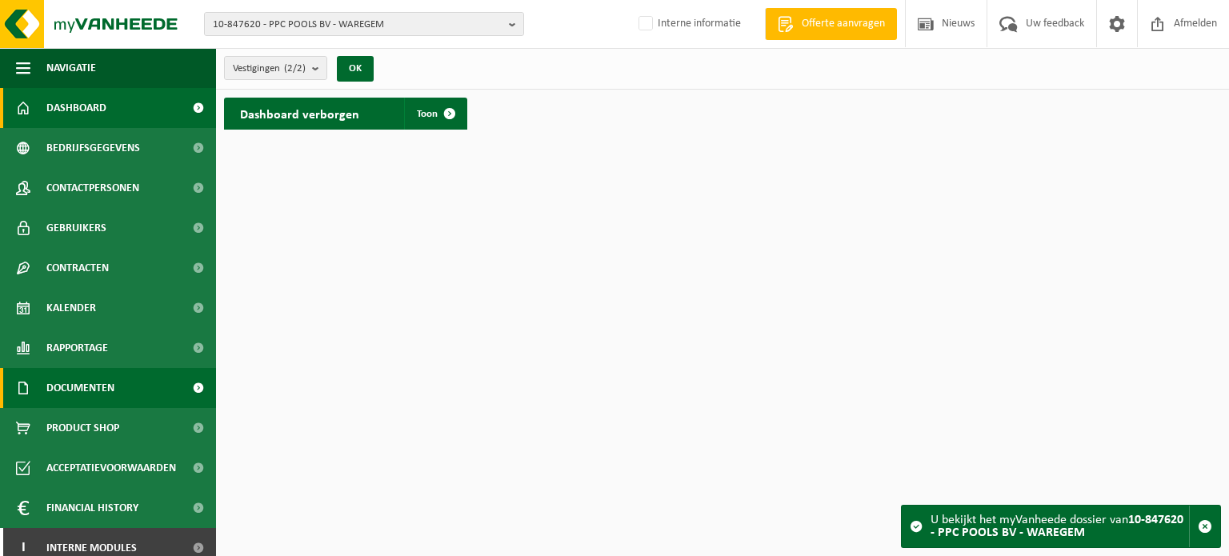
click at [46, 395] on span "Documenten" at bounding box center [80, 388] width 68 height 40
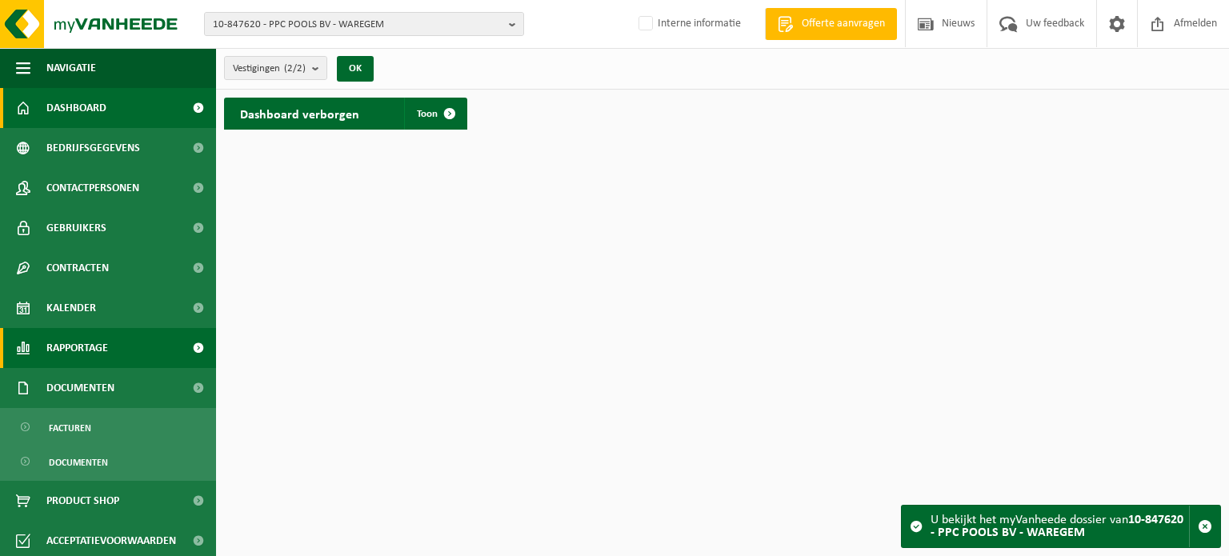
click at [151, 363] on link "Rapportage" at bounding box center [108, 348] width 216 height 40
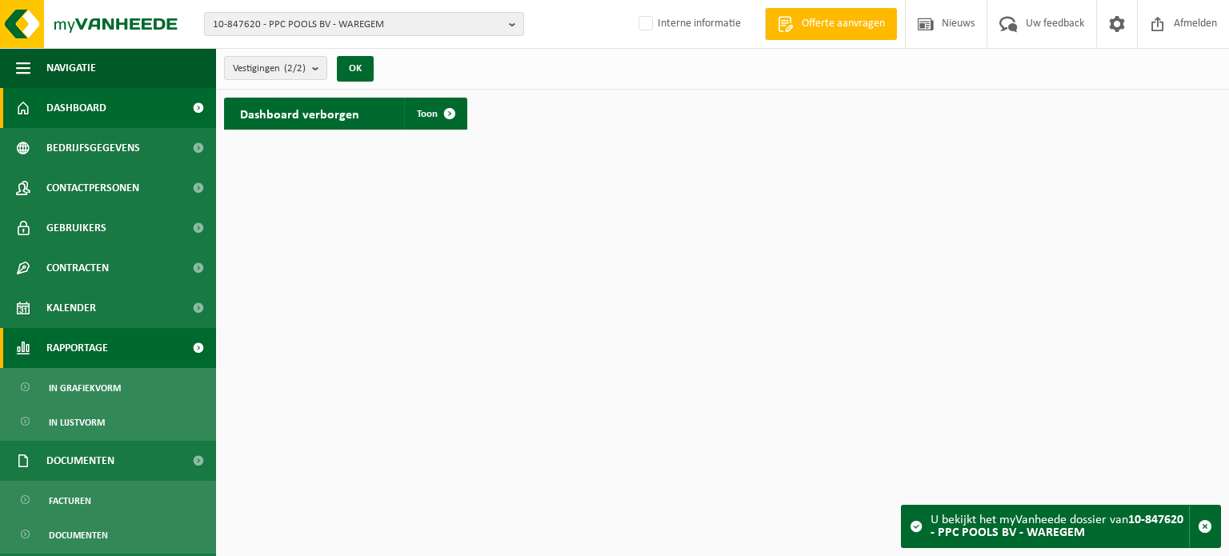
click at [54, 354] on span "Rapportage" at bounding box center [77, 348] width 62 height 40
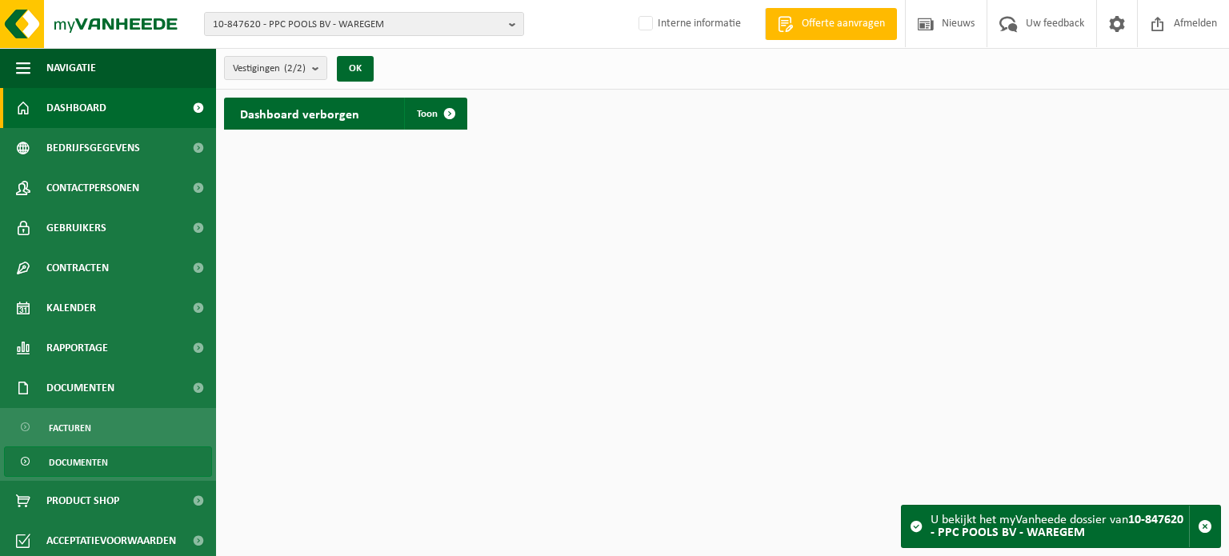
click at [67, 467] on span "Documenten" at bounding box center [78, 462] width 59 height 30
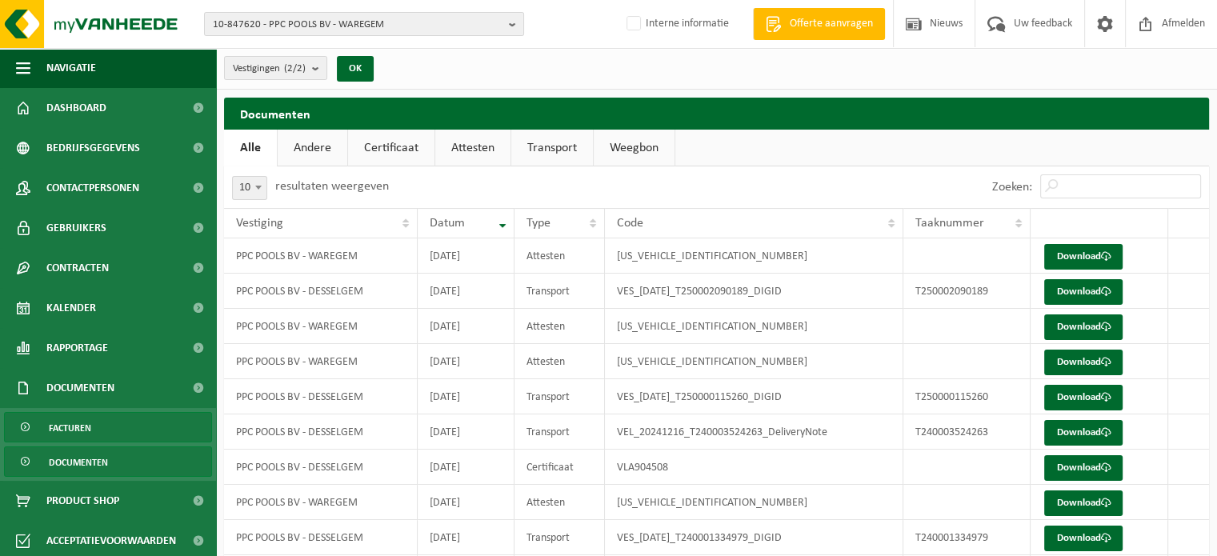
click at [94, 427] on link "Facturen" at bounding box center [108, 427] width 208 height 30
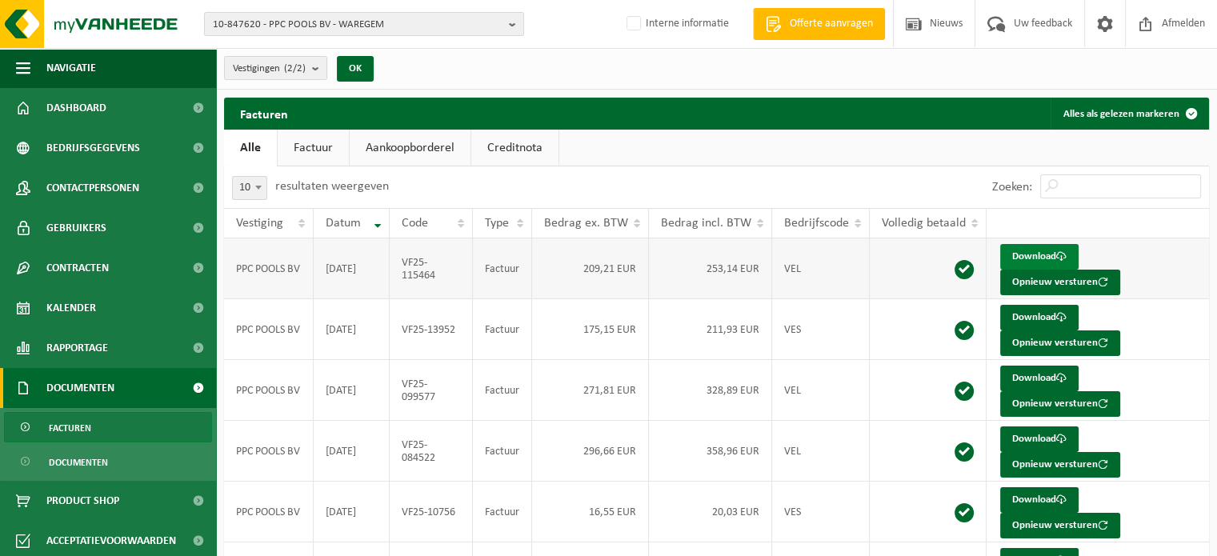
click at [1018, 252] on link "Download" at bounding box center [1040, 257] width 78 height 26
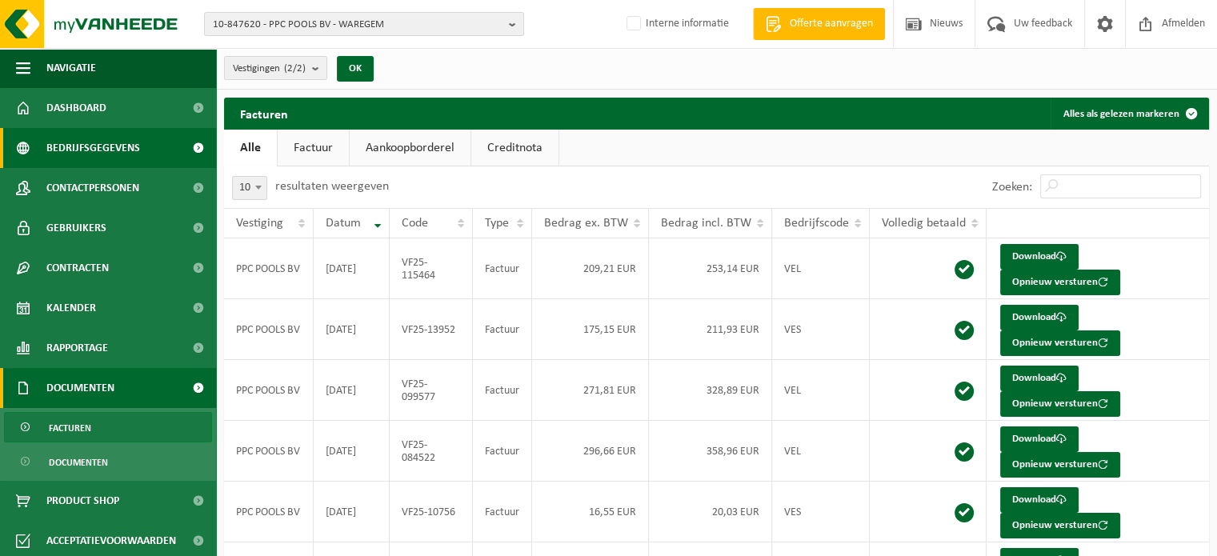
click at [87, 161] on span "Bedrijfsgegevens" at bounding box center [93, 148] width 94 height 40
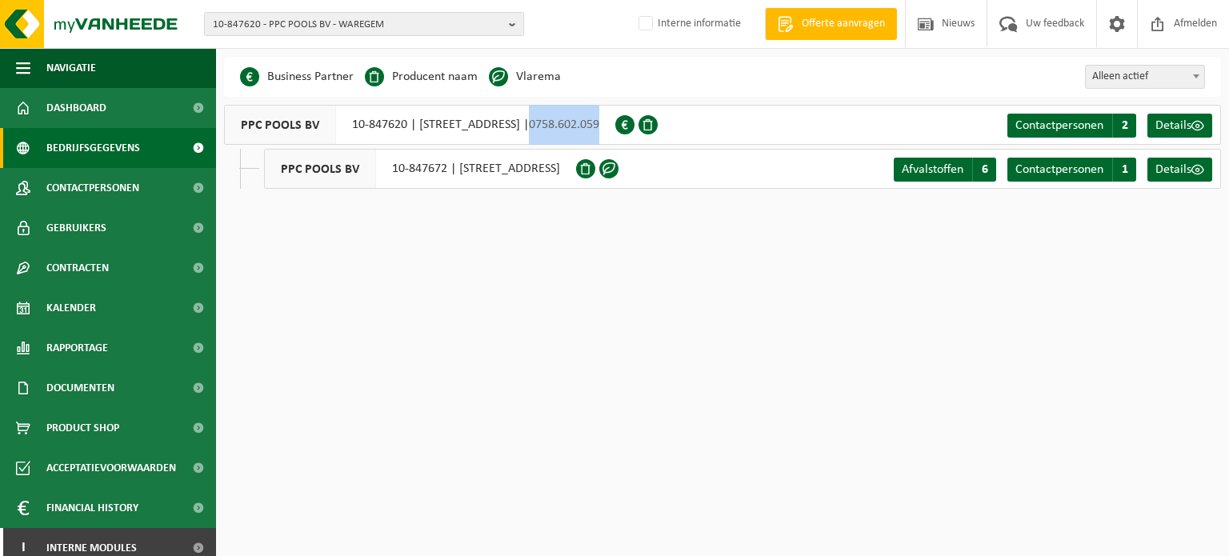
drag, startPoint x: 651, startPoint y: 133, endPoint x: 580, endPoint y: 142, distance: 71.1
click at [580, 142] on div "PPC POOLS BV 10-847620 | [STREET_ADDRESS] | 0758.602.059" at bounding box center [419, 125] width 391 height 40
copy span "0758.602.059"
click at [367, 29] on span "10-847620 - PPC POOLS BV - WAREGEM" at bounding box center [358, 25] width 290 height 24
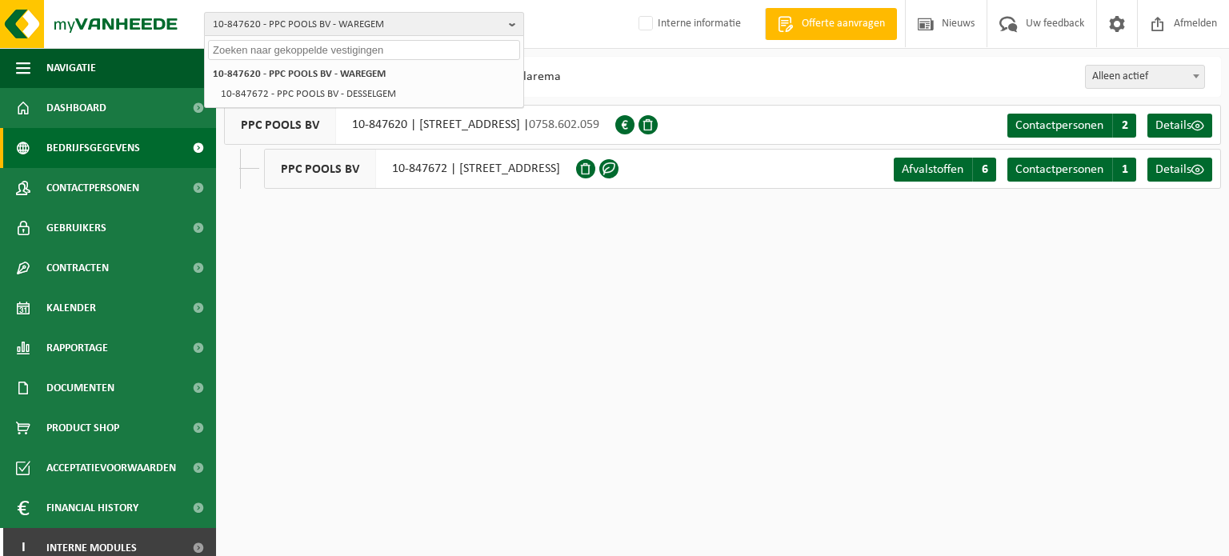
paste input "10-763547"
type input "10-763547"
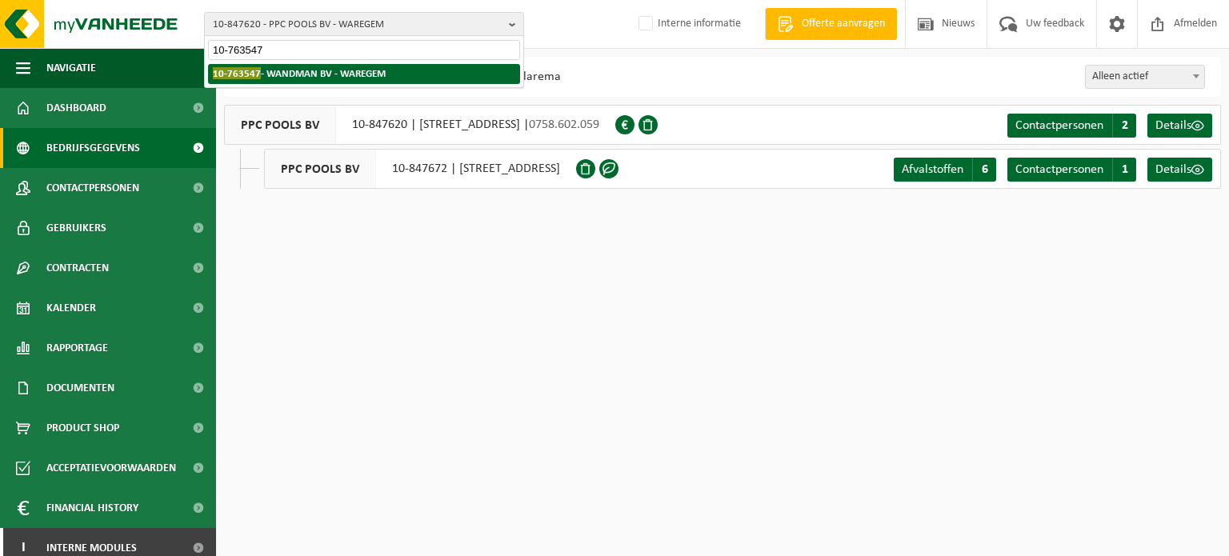
click at [299, 78] on strong "10-763547 - WANDMAN BV - WAREGEM" at bounding box center [299, 73] width 173 height 12
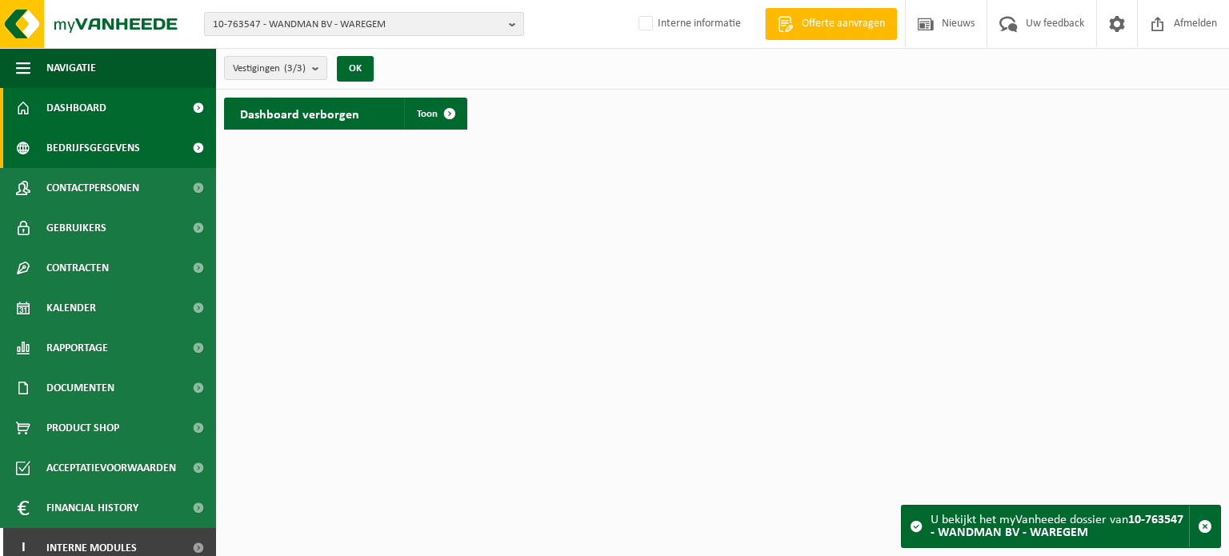
click at [70, 146] on span "Bedrijfsgegevens" at bounding box center [93, 148] width 94 height 40
